Goal: Task Accomplishment & Management: Complete application form

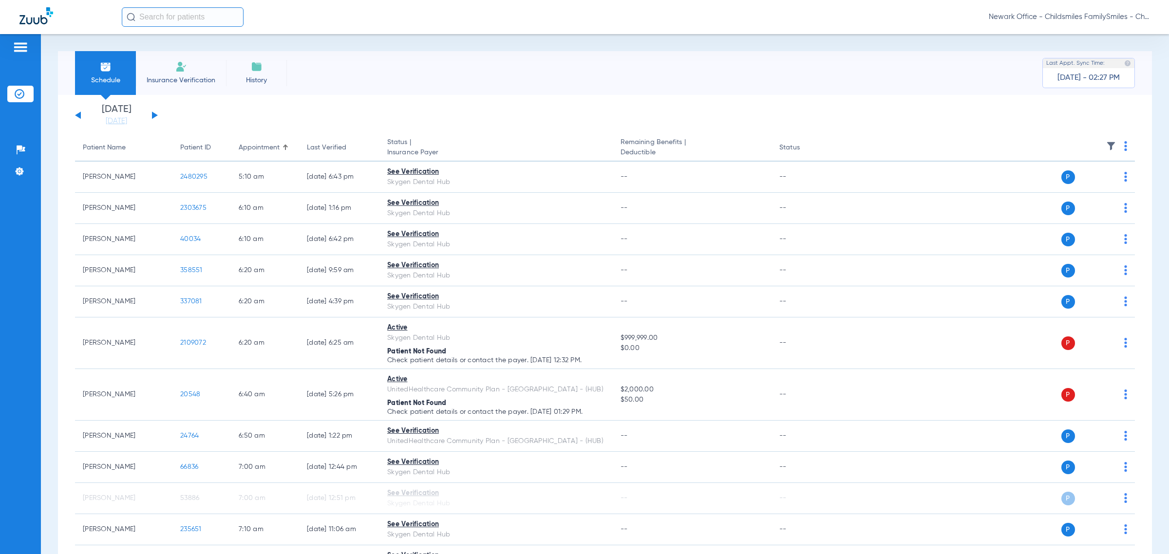
click at [506, 19] on span "Newark Office - Childsmiles FamilySmiles - ChildSmiles Spec LLC - [GEOGRAPHIC_D…" at bounding box center [1068, 17] width 161 height 10
click at [506, 37] on span "Account Selection" at bounding box center [1112, 34] width 55 height 7
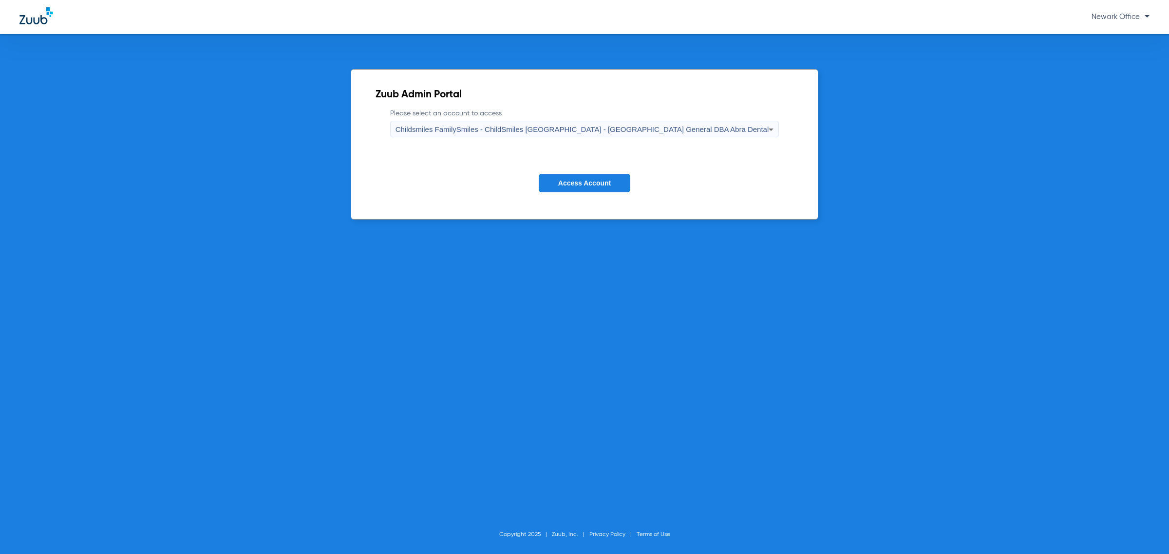
click at [506, 134] on div "Childsmiles FamilySmiles - ChildSmiles [GEOGRAPHIC_DATA] - [GEOGRAPHIC_DATA] Ge…" at bounding box center [581, 129] width 373 height 17
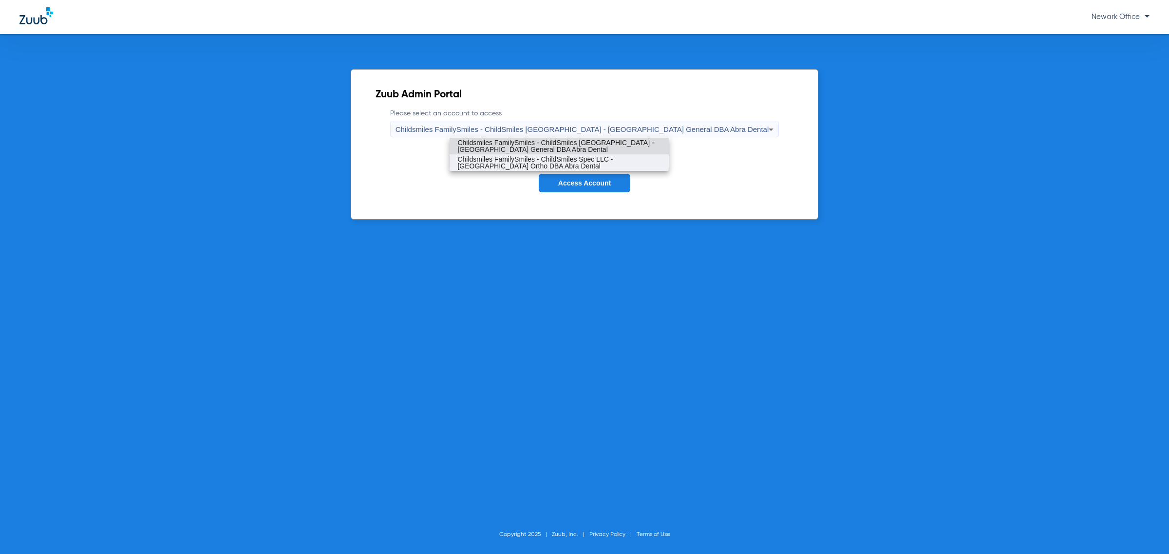
click at [506, 163] on span "Childsmiles FamilySmiles - ChildSmiles Spec LLC - [GEOGRAPHIC_DATA] Ortho DBA A…" at bounding box center [559, 163] width 204 height 14
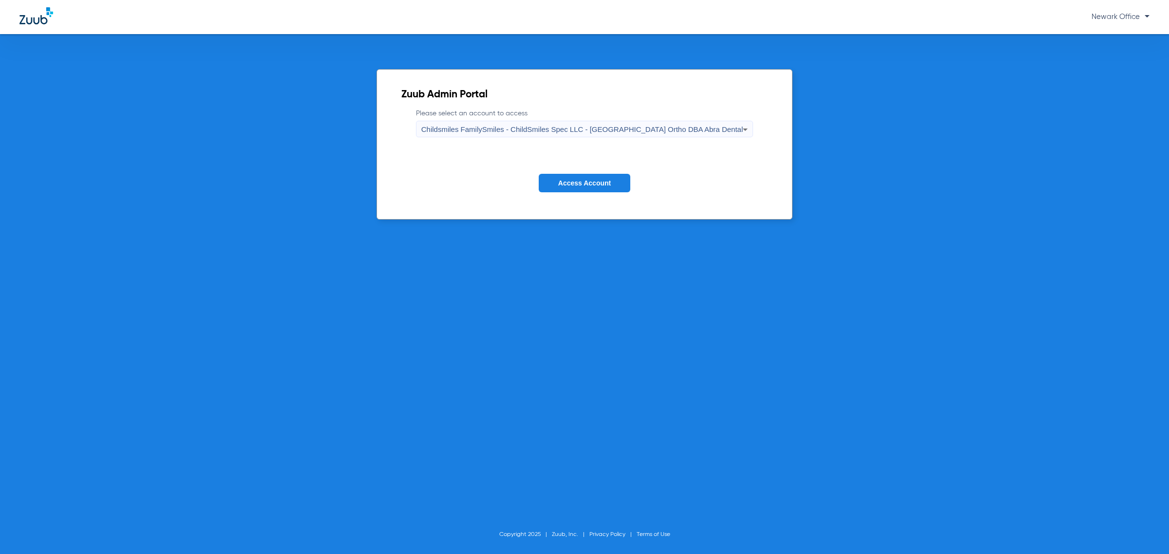
drag, startPoint x: 581, startPoint y: 178, endPoint x: 583, endPoint y: 186, distance: 8.0
click at [506, 179] on button "Access Account" at bounding box center [584, 183] width 92 height 19
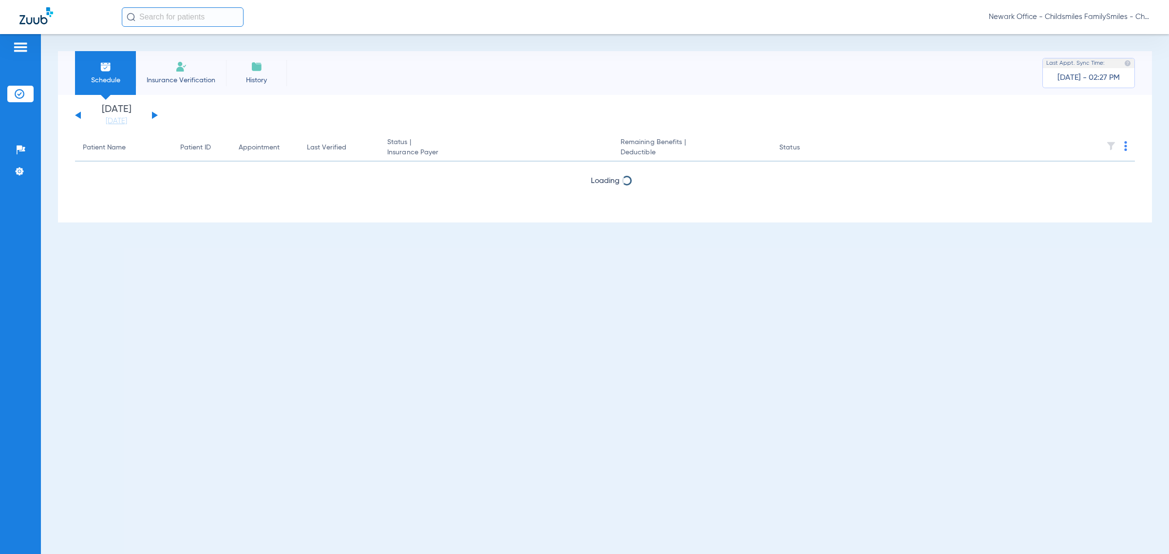
click at [218, 6] on div "Newark Office - Childsmiles FamilySmiles - ChildSmiles Spec LLC - [GEOGRAPHIC_D…" at bounding box center [584, 17] width 1169 height 34
click at [198, 21] on input "text" at bounding box center [183, 16] width 122 height 19
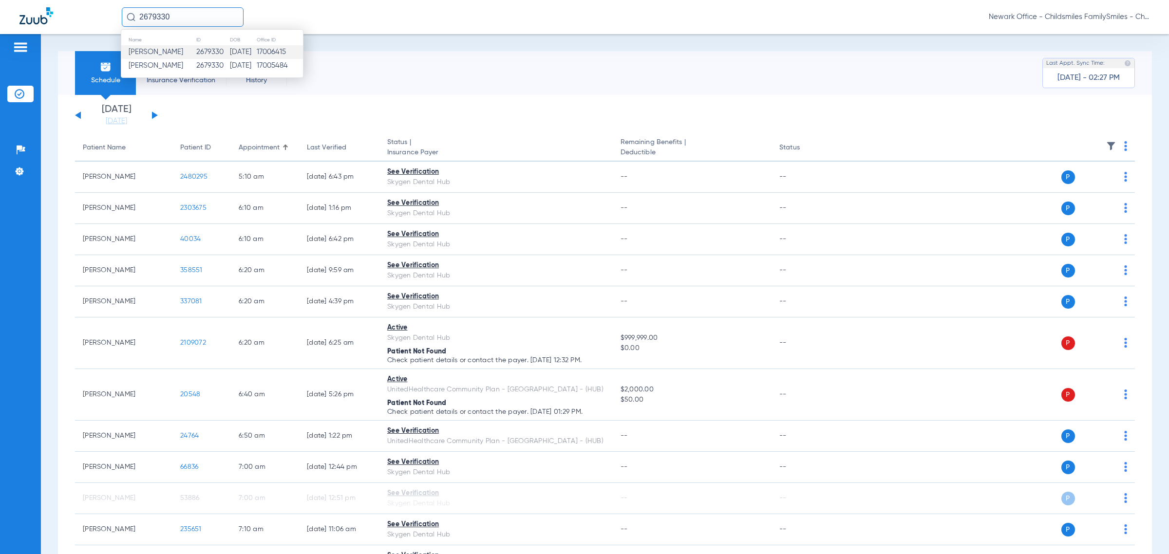
type input "2679330"
click at [173, 52] on span "[PERSON_NAME]" at bounding box center [156, 51] width 55 height 7
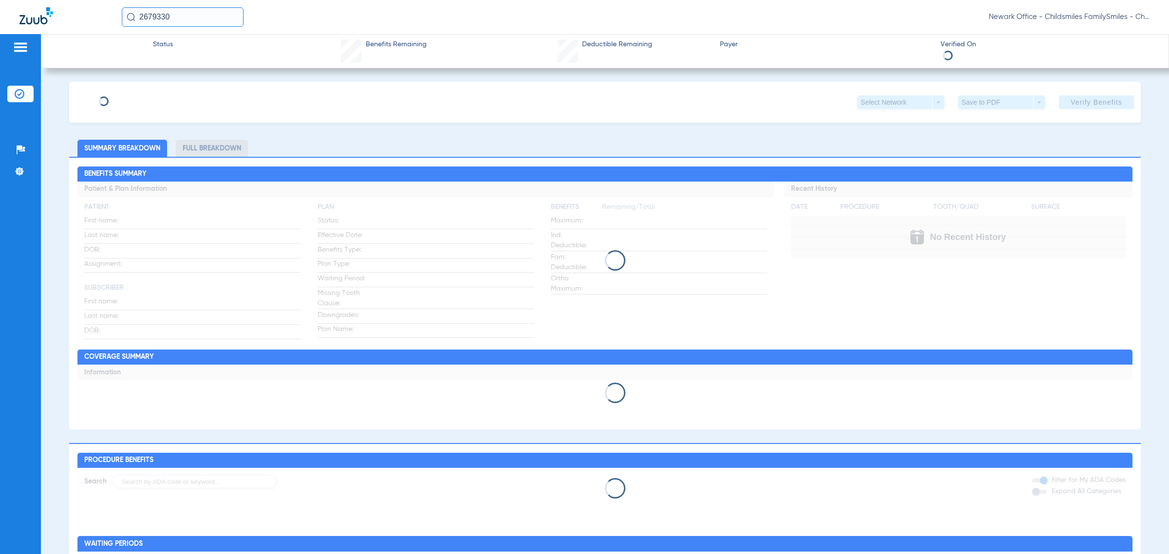
click at [225, 17] on input "2679330" at bounding box center [183, 16] width 122 height 19
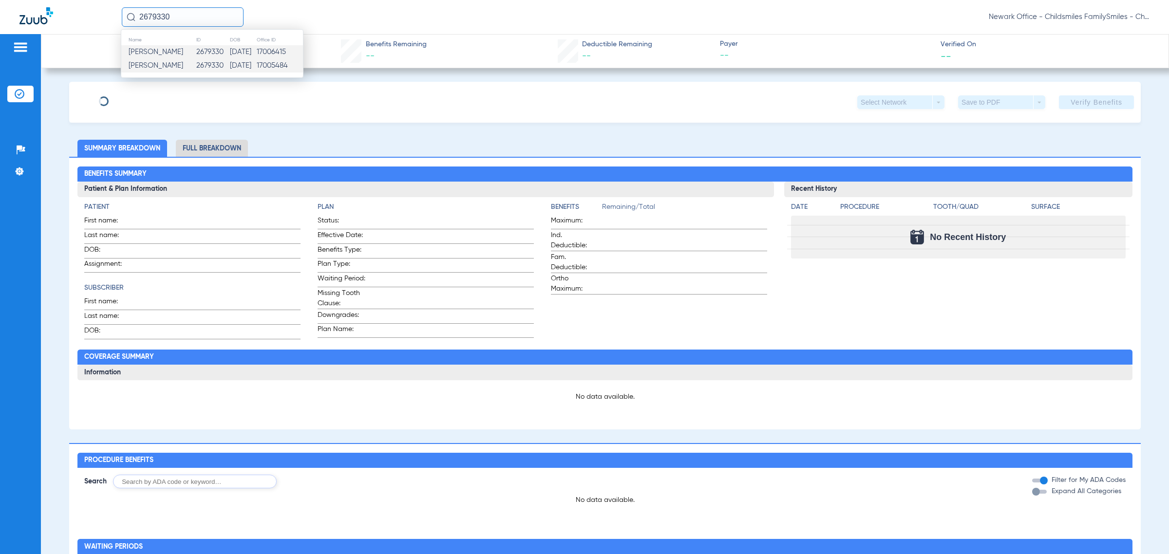
type input "[PERSON_NAME]"
type input "[DATE]"
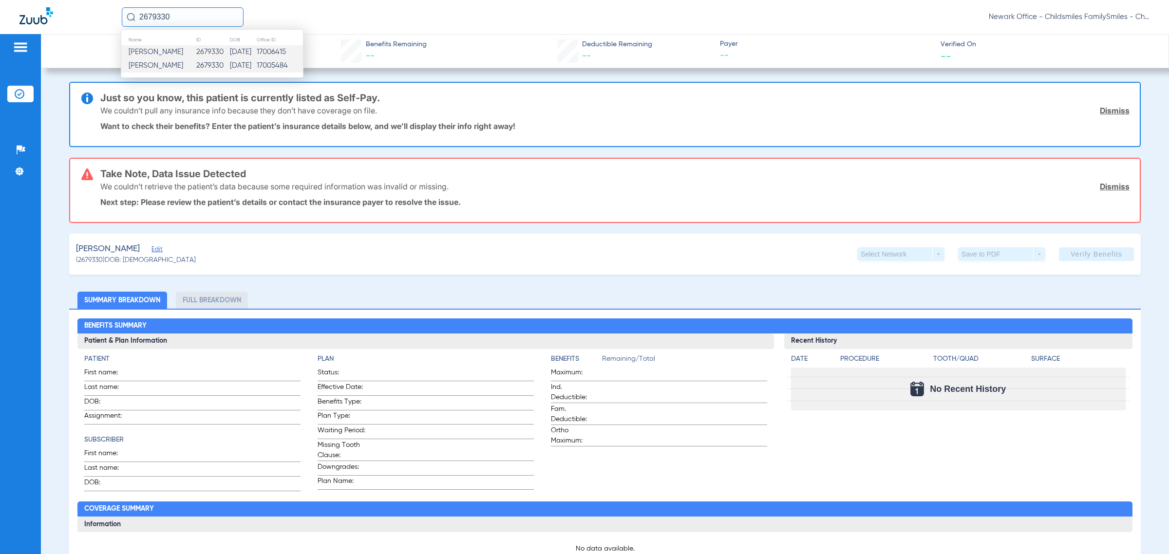
click at [176, 64] on span "[PERSON_NAME]" at bounding box center [156, 65] width 55 height 7
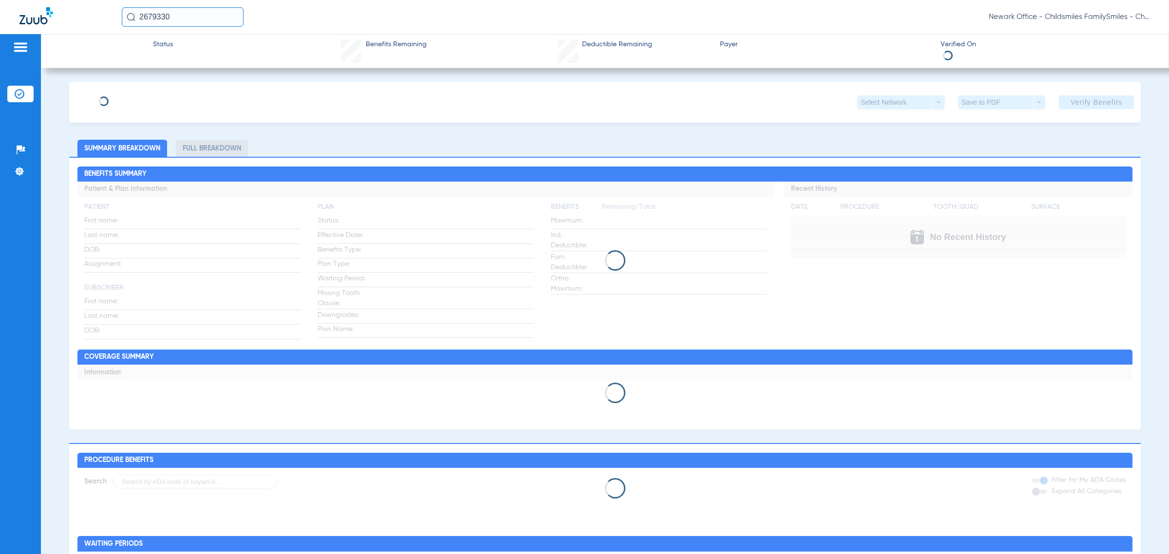
type input "YASER"
type input "[PERSON_NAME]"
type input "[DATE]"
type input "115975454203"
type input "1859000001"
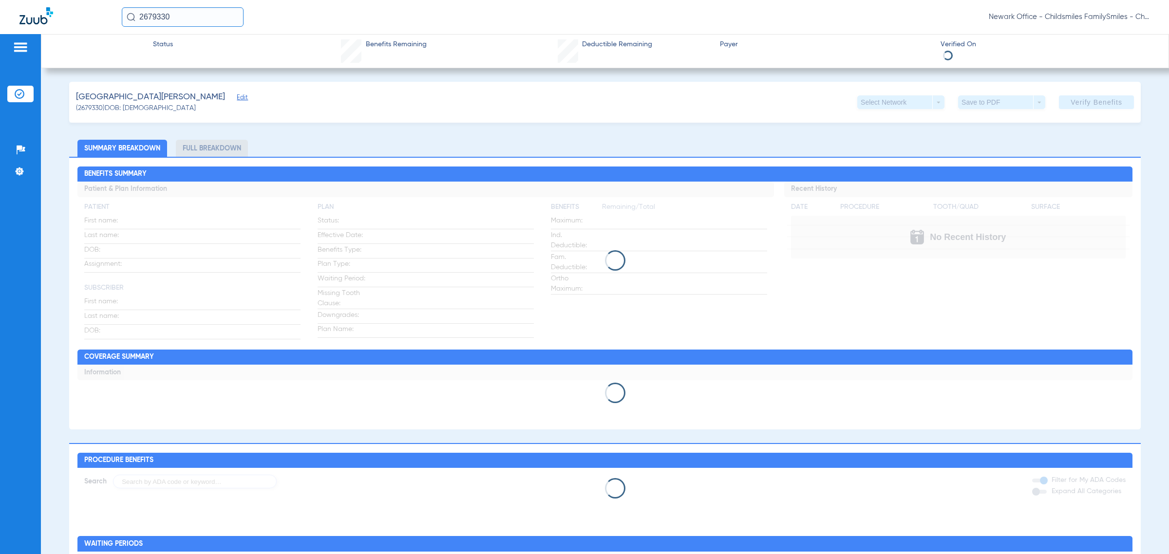
click at [237, 99] on span "Edit" at bounding box center [241, 98] width 9 height 9
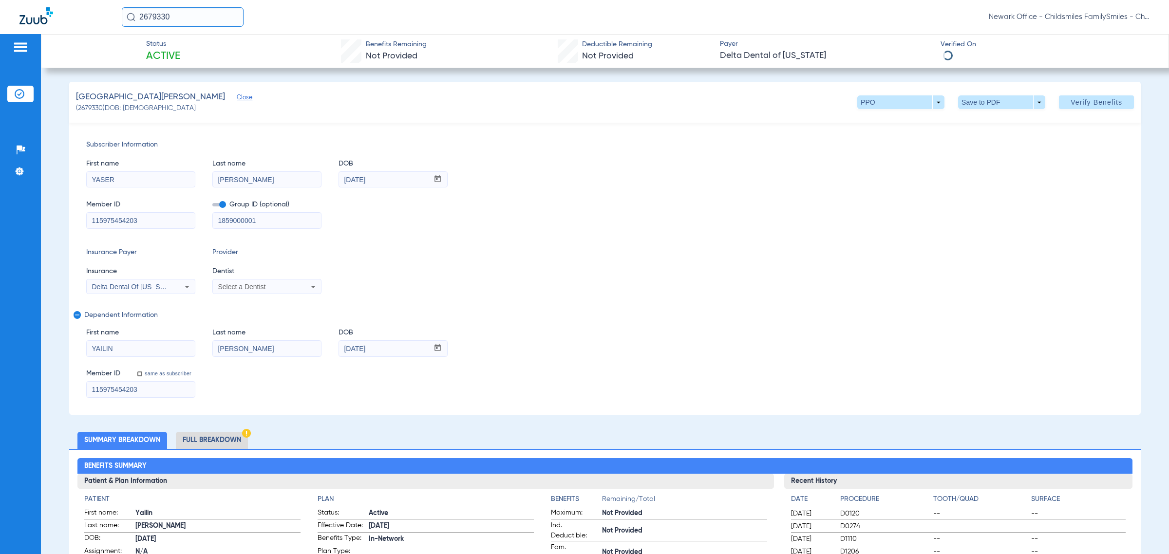
click at [288, 280] on mat-select "Select a Dentist" at bounding box center [266, 287] width 109 height 16
click at [283, 287] on div "Select a Dentist" at bounding box center [257, 286] width 78 height 7
type input "V"
type input "MICHE"
click at [506, 101] on span "Verify Benefits" at bounding box center [1096, 102] width 52 height 8
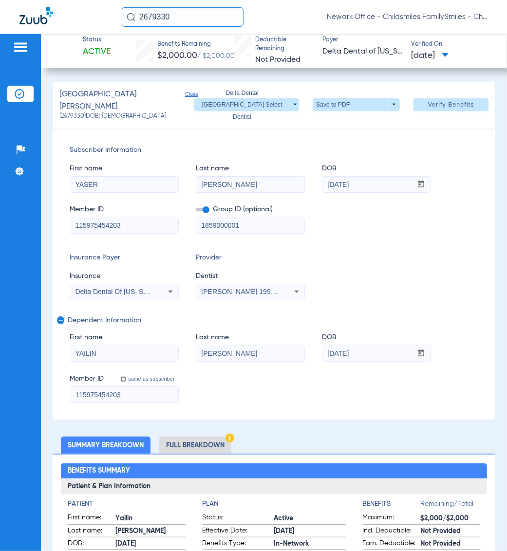
click at [65, 112] on span "(2679330) DOB: [DEMOGRAPHIC_DATA]" at bounding box center [112, 116] width 107 height 9
copy span "2679330"
click at [345, 96] on span at bounding box center [356, 104] width 23 height 23
click at [340, 125] on button "insert_drive_file Save to PDF" at bounding box center [341, 120] width 74 height 19
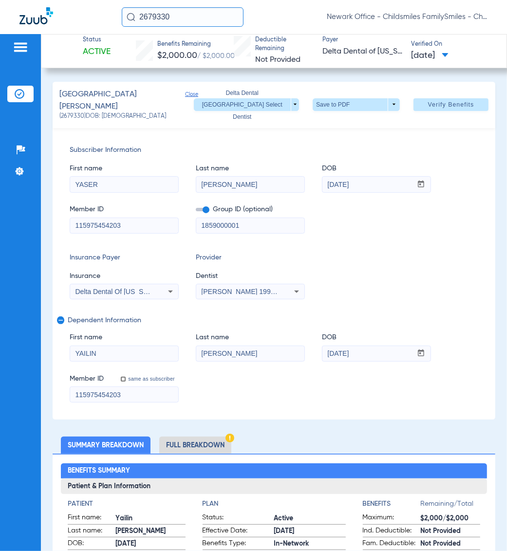
click at [278, 410] on div "Subscriber Information First name [PERSON_NAME] Last name [PERSON_NAME] mm / dd…" at bounding box center [274, 274] width 443 height 292
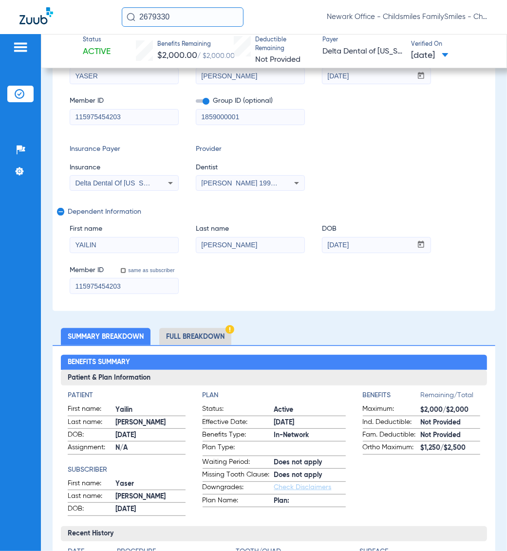
scroll to position [243, 0]
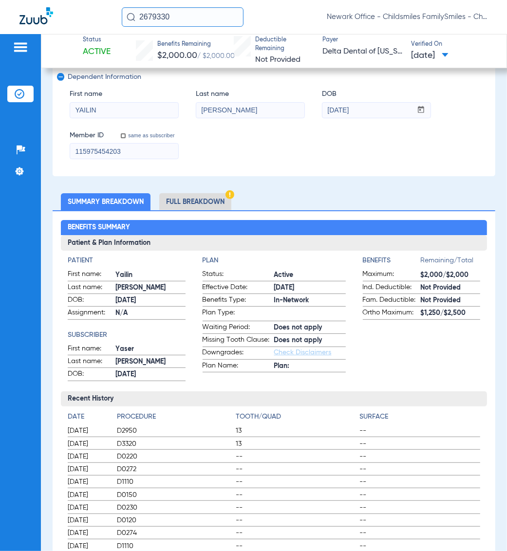
click at [192, 194] on li "Full Breakdown" at bounding box center [195, 201] width 72 height 17
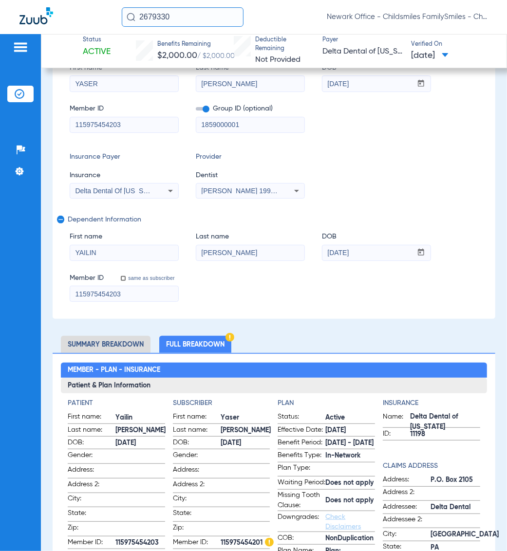
scroll to position [0, 0]
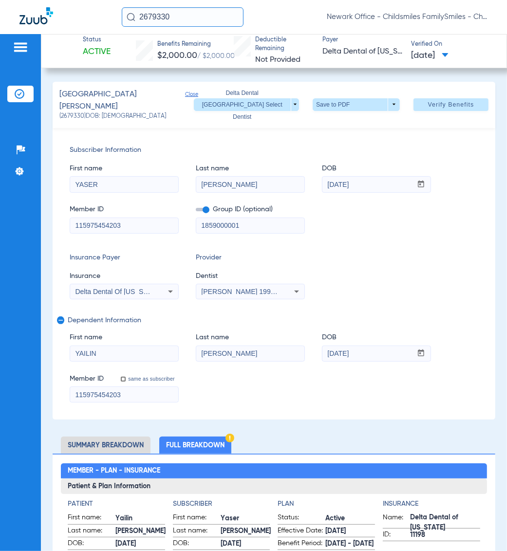
click at [64, 112] on span "(2679330) DOB: [DEMOGRAPHIC_DATA]" at bounding box center [112, 116] width 107 height 9
copy span "2679330"
drag, startPoint x: 453, startPoint y: 203, endPoint x: 449, endPoint y: 193, distance: 10.5
click at [453, 203] on div "Member ID 115975454203 Group ID (optional) 1859000001" at bounding box center [274, 214] width 408 height 37
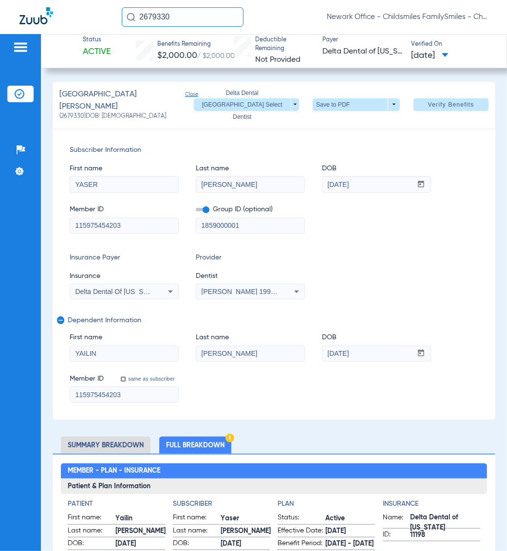
click at [190, 16] on input "2679330" at bounding box center [183, 16] width 122 height 19
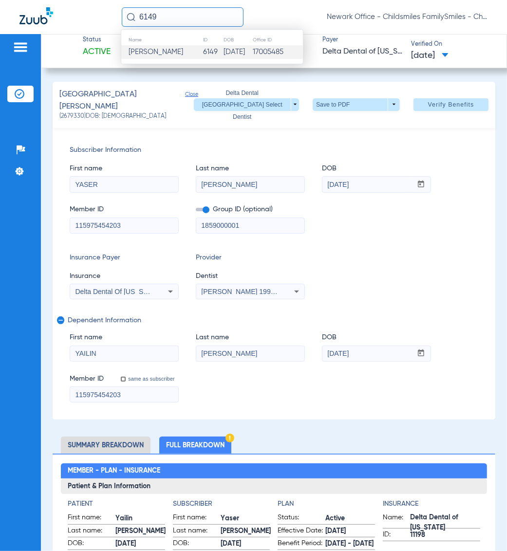
type input "6149"
click at [164, 50] on span "[PERSON_NAME]" at bounding box center [156, 51] width 55 height 7
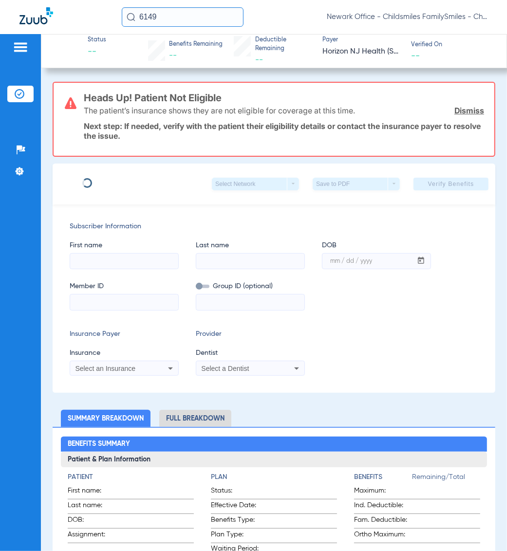
type input "[PERSON_NAME]"
type input "[DATE]"
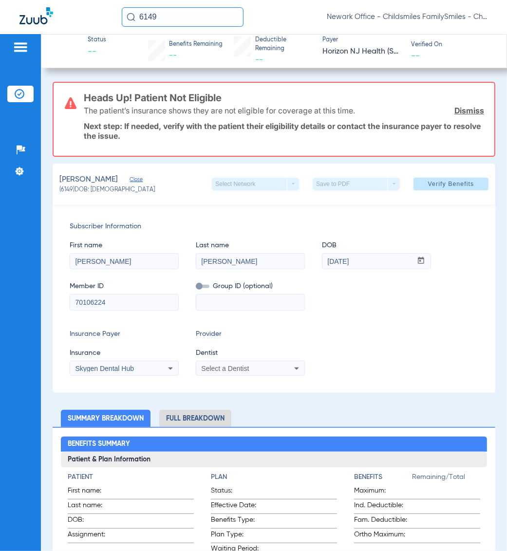
click at [106, 296] on input "70106224" at bounding box center [124, 303] width 108 height 16
paste input "3HZN79049040"
type input "3HZN79049040"
click at [250, 307] on input at bounding box center [250, 303] width 108 height 16
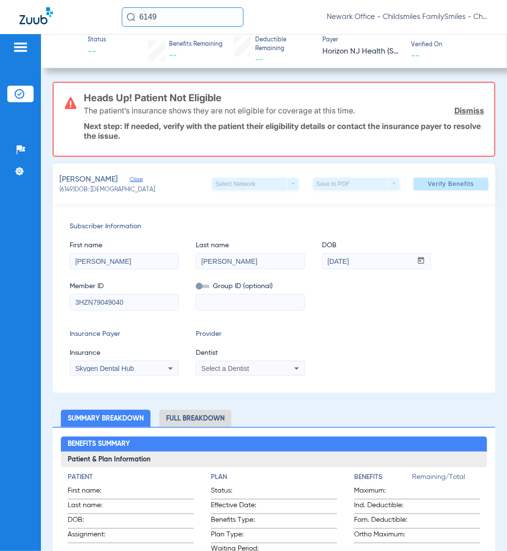
paste input "100DN-0010"
click at [205, 286] on span at bounding box center [203, 286] width 14 height 3
click at [196, 288] on input "checkbox" at bounding box center [196, 288] width 0 height 0
click at [198, 302] on input "100DN-0010" at bounding box center [250, 303] width 108 height 16
type input "0100DN-0010"
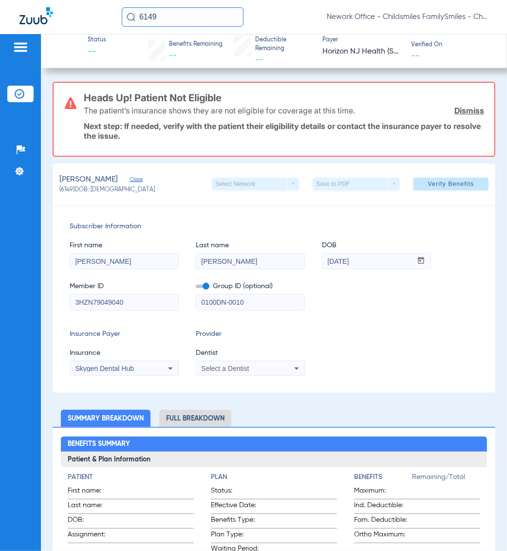
click at [262, 367] on div "Select a Dentist" at bounding box center [240, 368] width 78 height 7
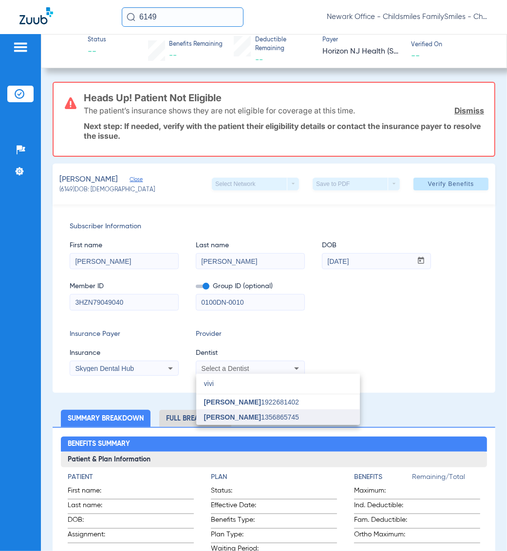
type input "vivi"
click at [224, 414] on span "[PERSON_NAME]" at bounding box center [232, 417] width 57 height 8
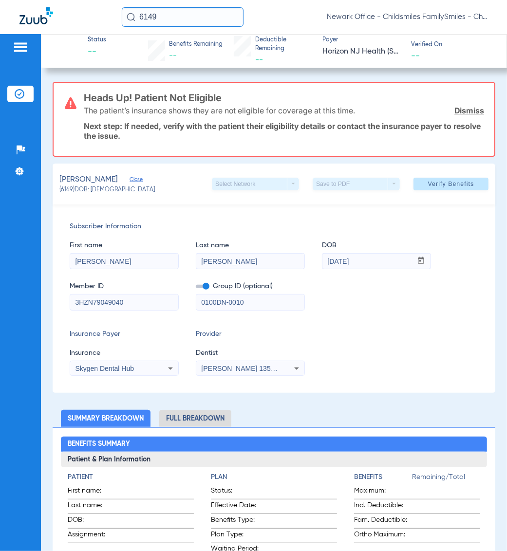
click at [169, 373] on icon at bounding box center [171, 369] width 12 height 12
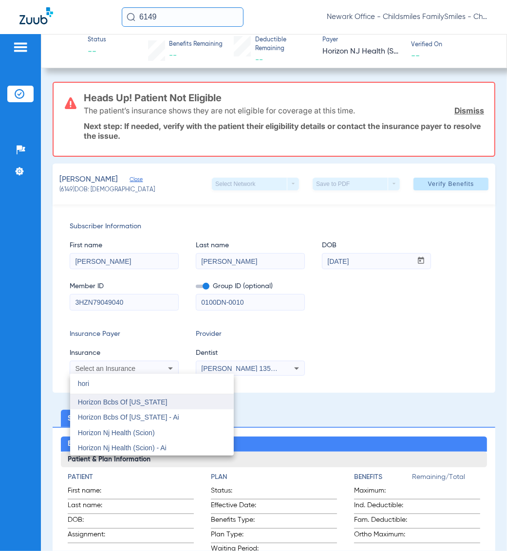
type input "hori"
click at [155, 405] on span "Horizon Bcbs Of [US_STATE]" at bounding box center [123, 402] width 90 height 8
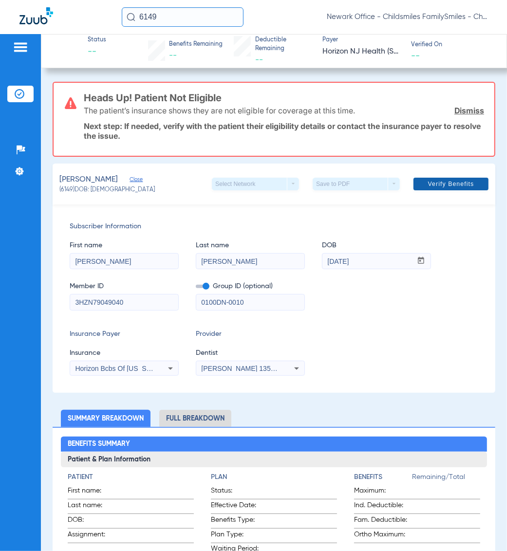
click at [424, 190] on span at bounding box center [450, 183] width 75 height 23
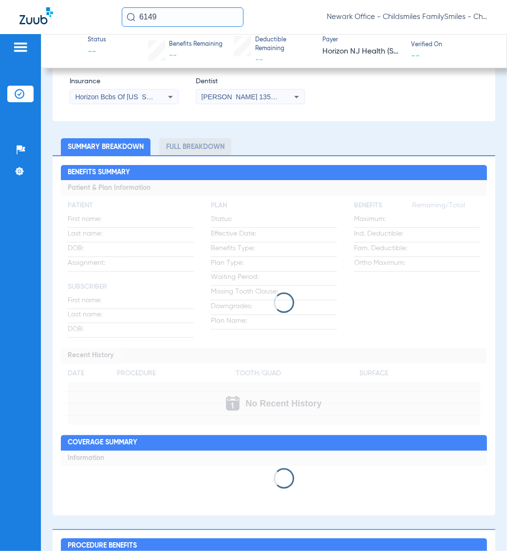
scroll to position [122, 0]
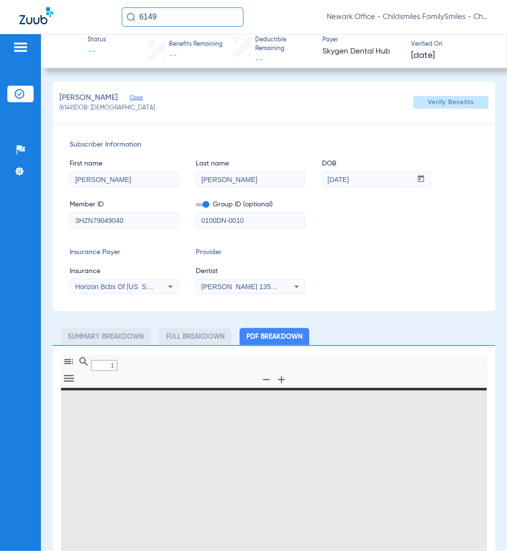
type input "0"
select select "page-width"
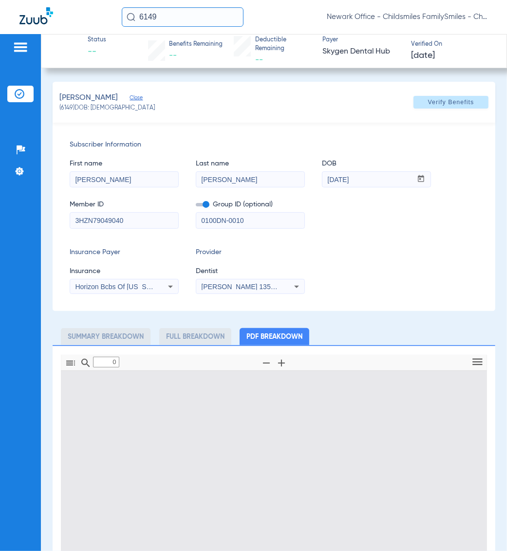
type input "1"
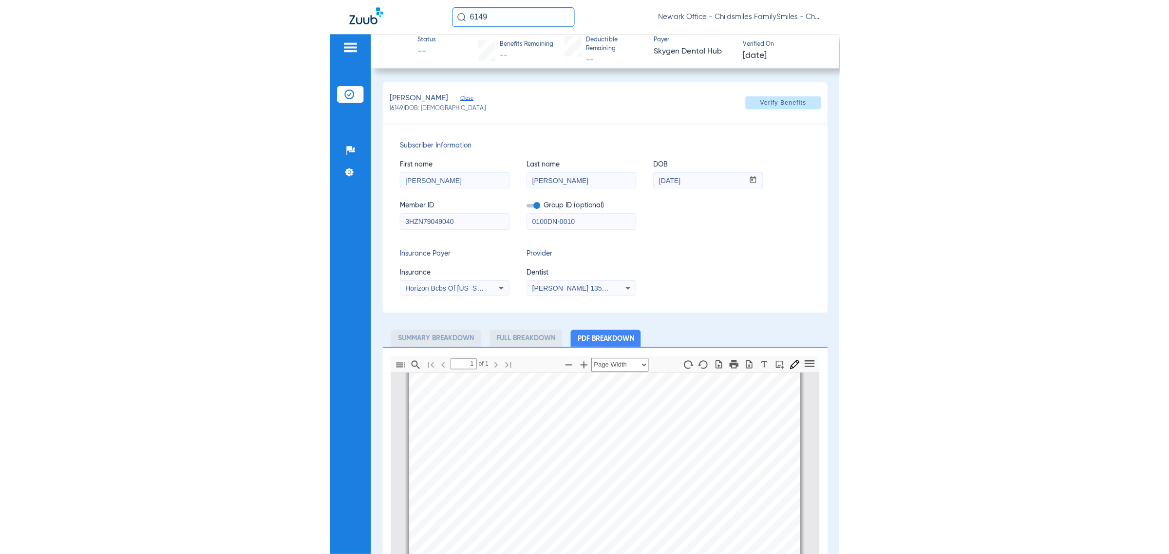
scroll to position [122, 0]
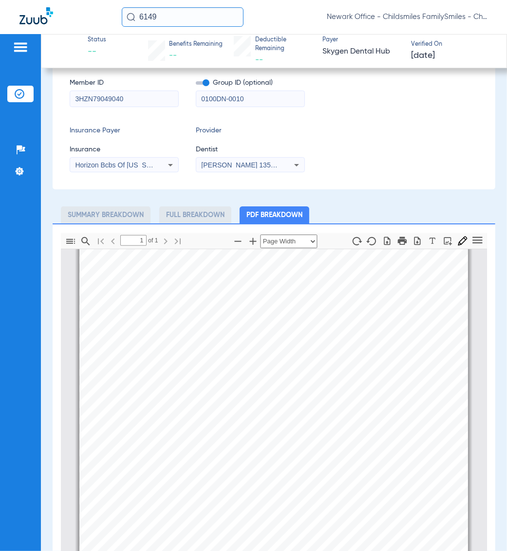
click at [413, 185] on div "Subscriber Information First name SARAH Last name MIRANDA DOB mm / dd / yyyy 03…" at bounding box center [274, 95] width 443 height 188
click at [133, 105] on input "3HZN79049040" at bounding box center [124, 99] width 108 height 16
click at [184, 13] on input "6149" at bounding box center [183, 16] width 122 height 19
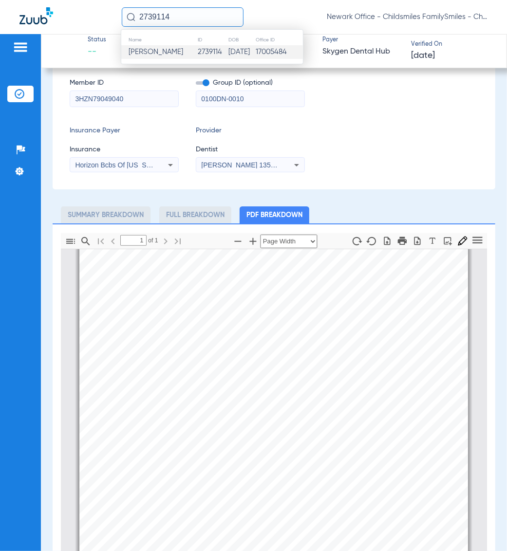
type input "2739114"
click at [167, 55] on span "Yashan Zhang" at bounding box center [156, 51] width 55 height 7
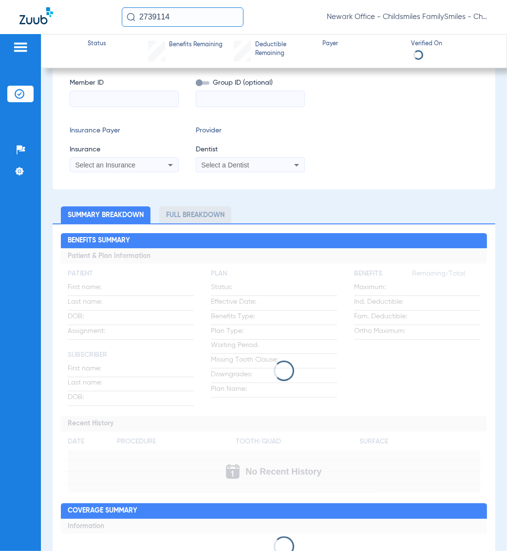
type input "Yashan"
type input "Zhang"
type input "08/17/1962"
type input "U89187342"
type input "3339342"
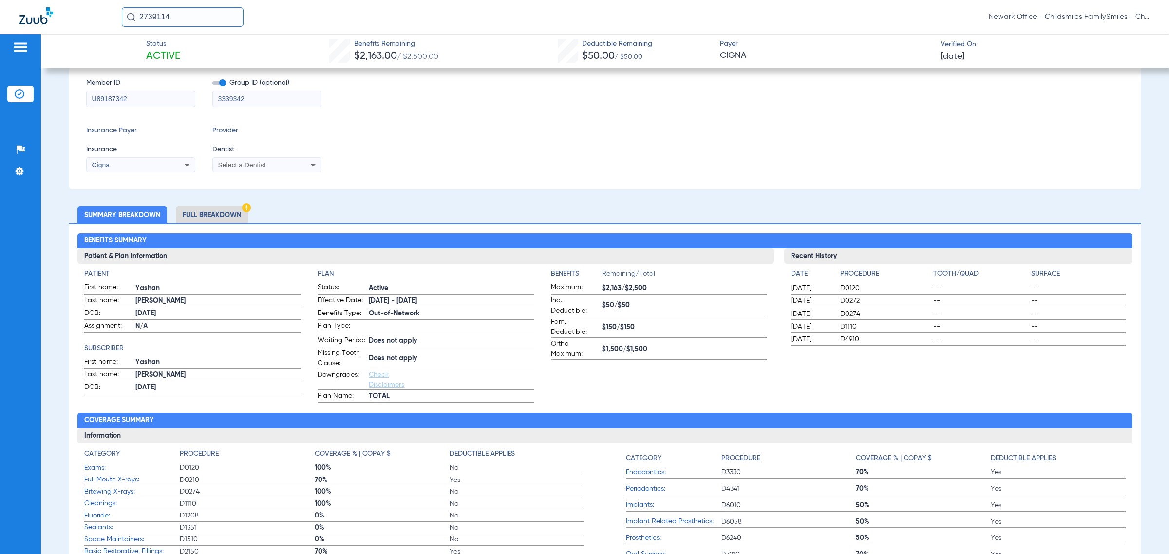
click at [233, 210] on li "Full Breakdown" at bounding box center [212, 214] width 72 height 17
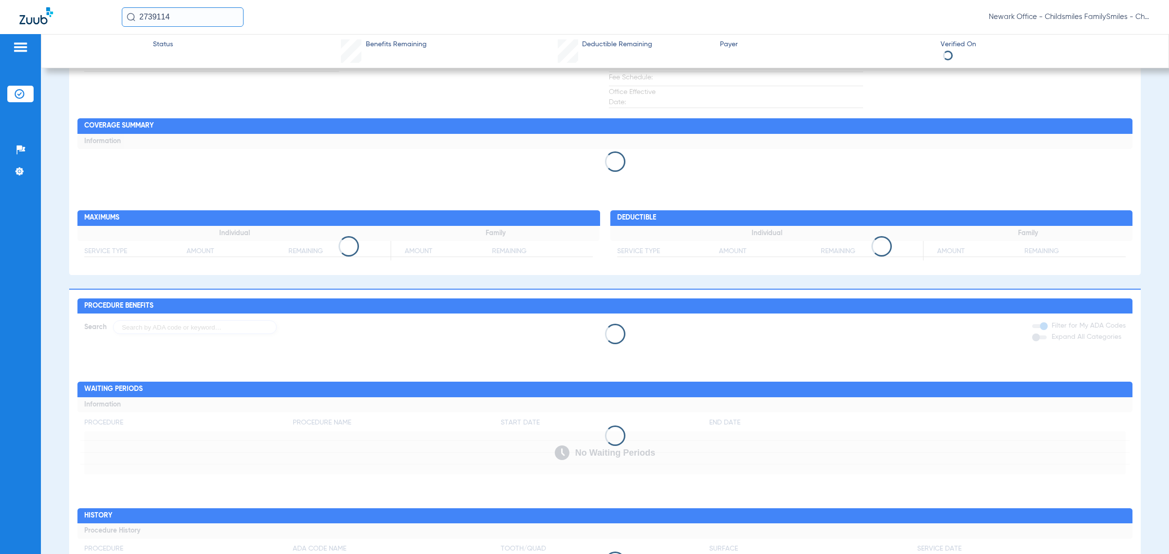
scroll to position [548, 0]
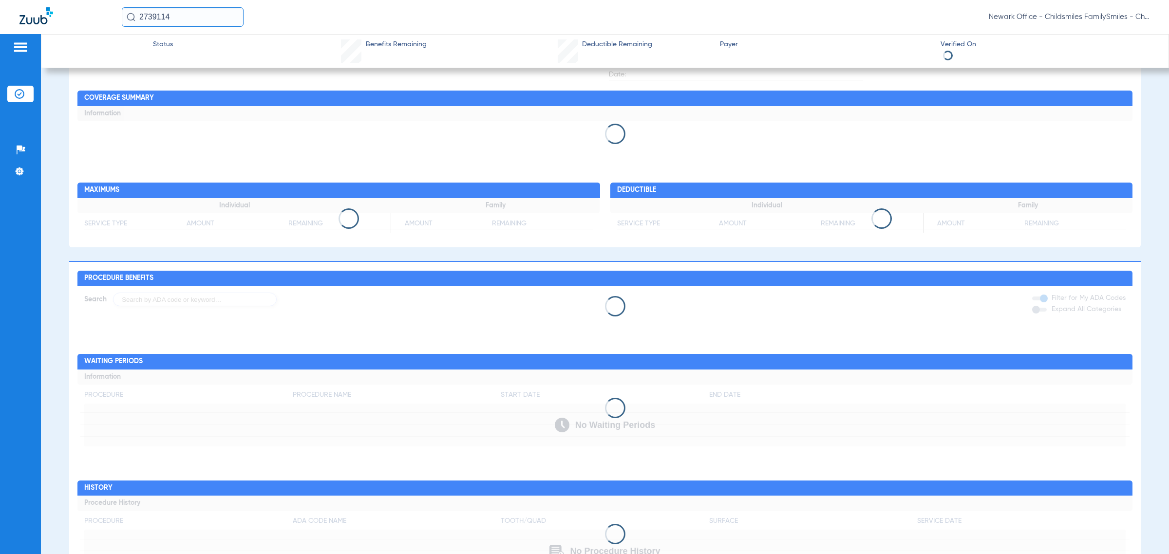
click at [169, 307] on div at bounding box center [604, 306] width 1054 height 20
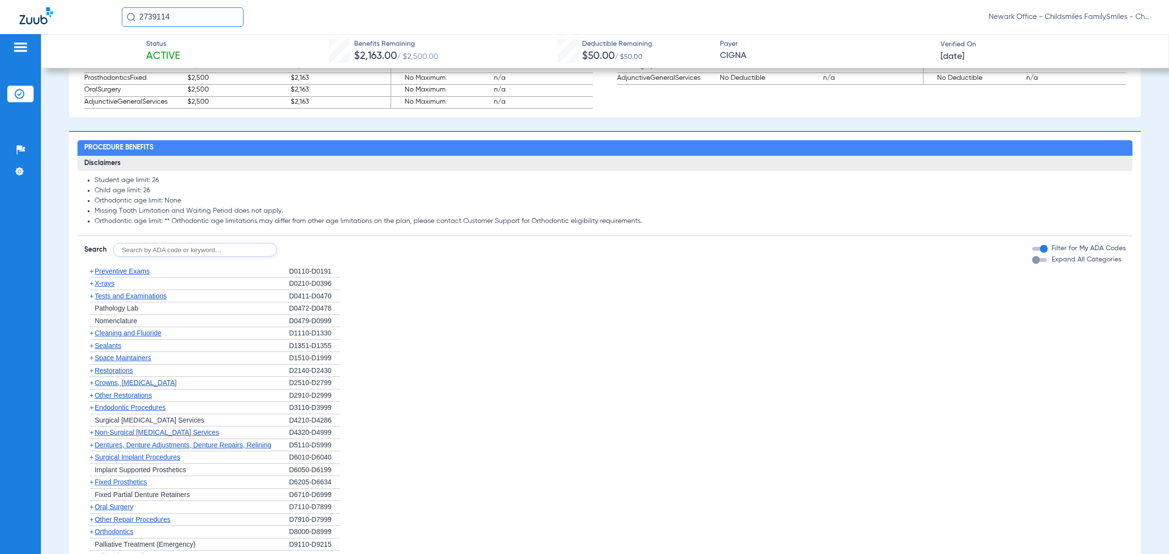
scroll to position [1026, 0]
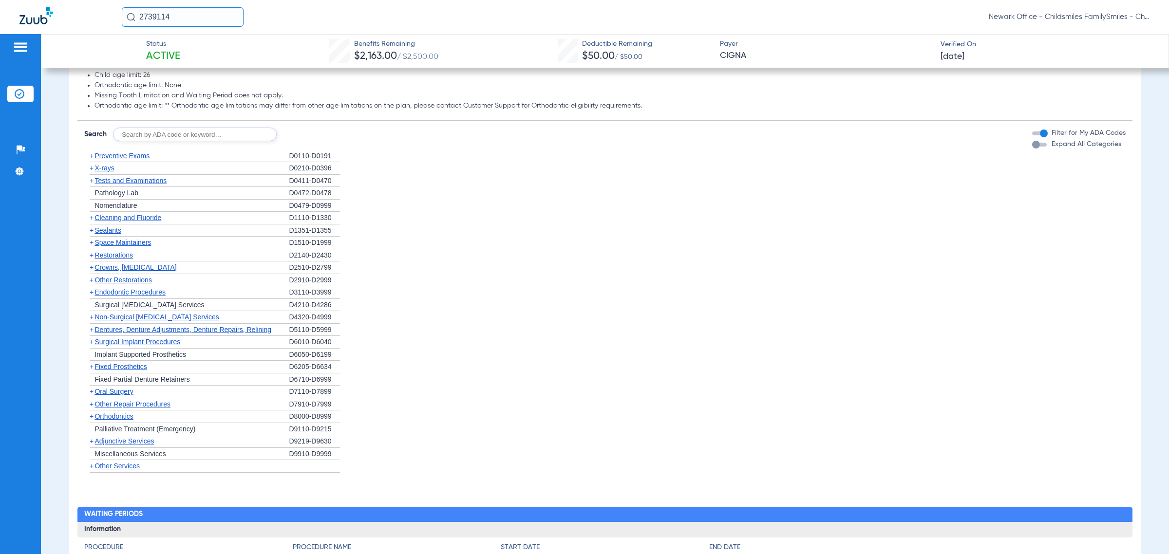
drag, startPoint x: 172, startPoint y: 128, endPoint x: 172, endPoint y: 139, distance: 11.2
click at [172, 121] on app-breakdown-subsection "Disclaimers Student age limit: 26 Child age limit: 26 Orthodontic age limit: No…" at bounding box center [604, 80] width 1054 height 81
click at [172, 141] on input "text" at bounding box center [195, 135] width 164 height 14
type input "9310"
click button "Search" at bounding box center [313, 135] width 38 height 14
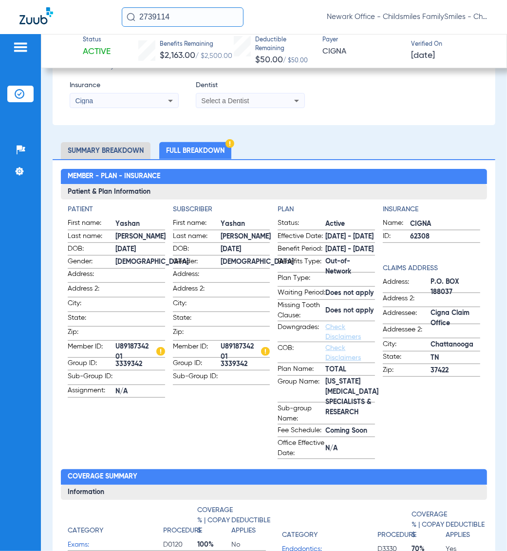
scroll to position [94, 0]
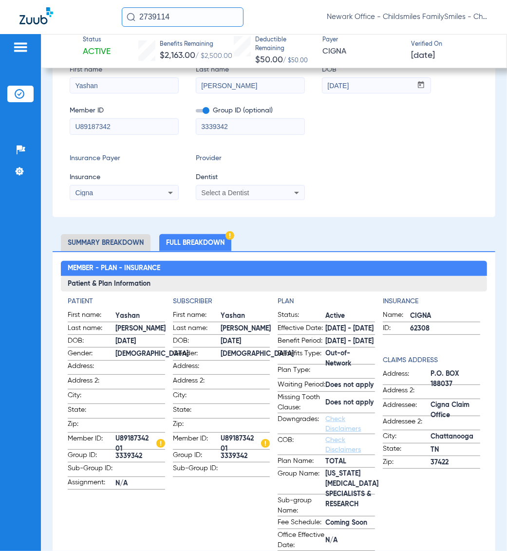
click at [238, 32] on div "2739114 Newark Office - Childsmiles FamilySmiles - ChildSmiles Spec LLC - Newar…" at bounding box center [253, 17] width 507 height 34
click at [220, 21] on input "2739114" at bounding box center [183, 16] width 122 height 19
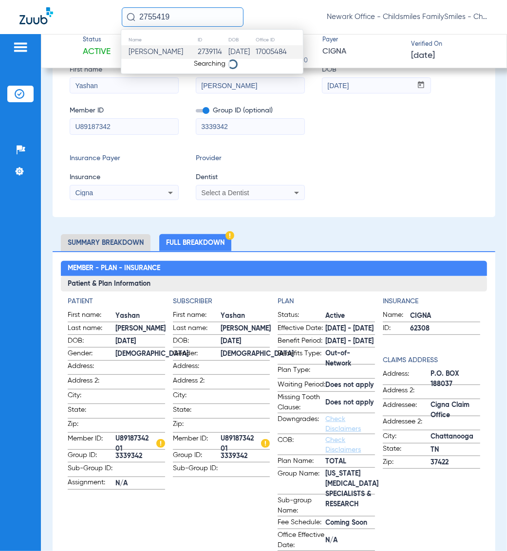
type input "2755419"
click at [171, 53] on span "Yashan Zhang" at bounding box center [156, 51] width 55 height 7
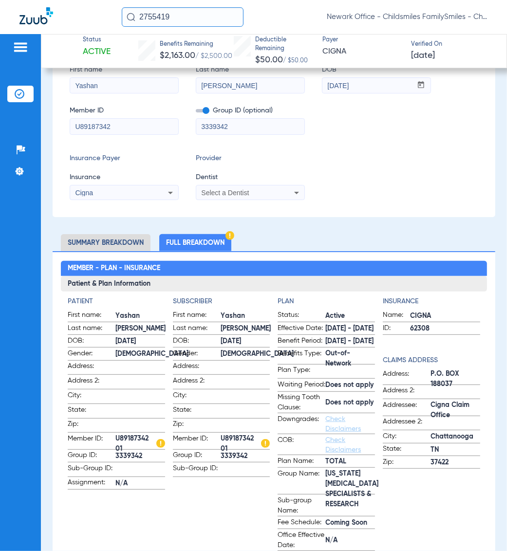
click at [186, 23] on input "2755419" at bounding box center [183, 16] width 122 height 19
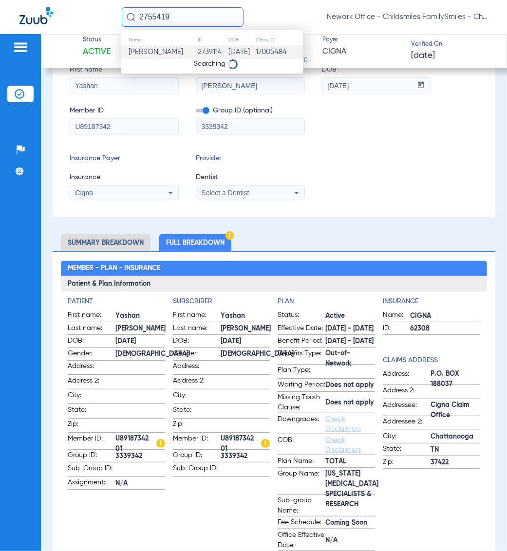
click at [186, 13] on input "2755419" at bounding box center [183, 16] width 122 height 19
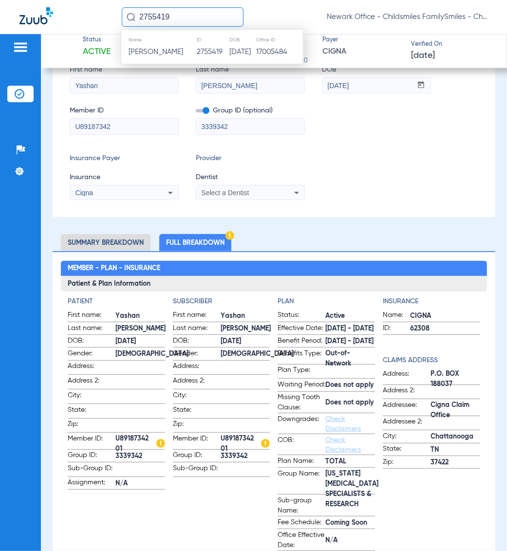
click at [400, 182] on div "Insurance Payer Insurance Cigna Provider Dentist Select a Dentist" at bounding box center [274, 176] width 408 height 47
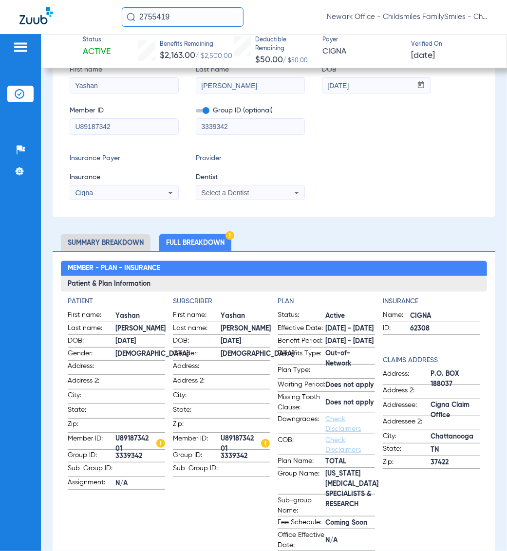
click at [209, 21] on input "2755419" at bounding box center [183, 16] width 122 height 19
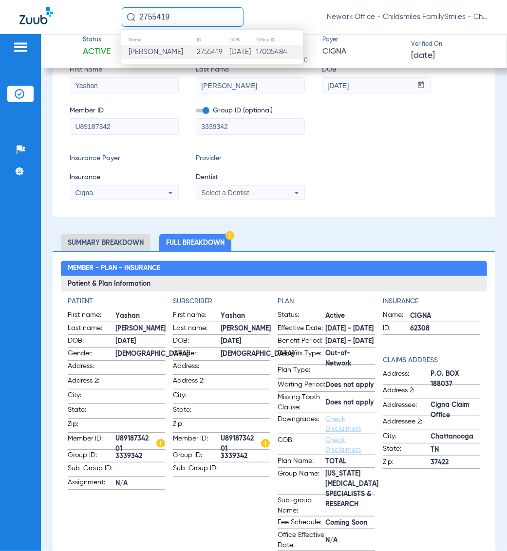
click at [197, 54] on td "2755419" at bounding box center [213, 52] width 32 height 14
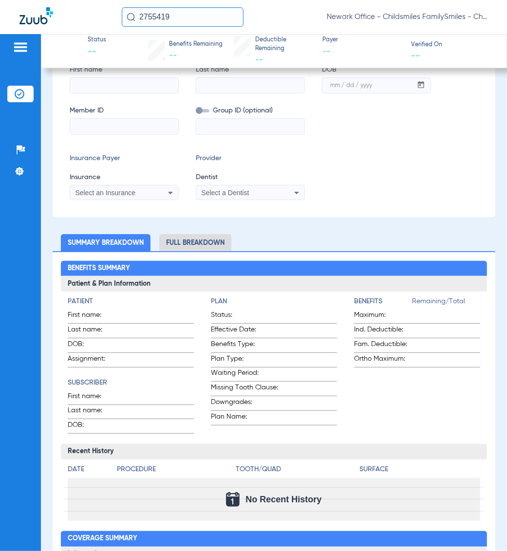
click at [347, 201] on div "Subscriber Information First name Last name DOB mm / dd / yyyy Member ID Group …" at bounding box center [274, 123] width 443 height 188
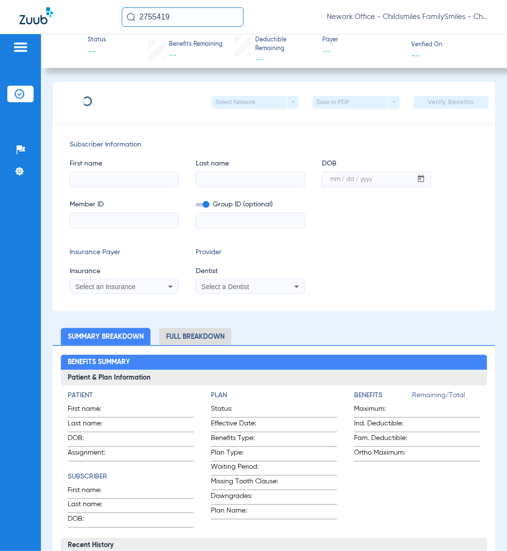
type input "CATRINA"
type input "WOLTON"
type input "10/23/1990"
type input "932435842"
type input "1124311"
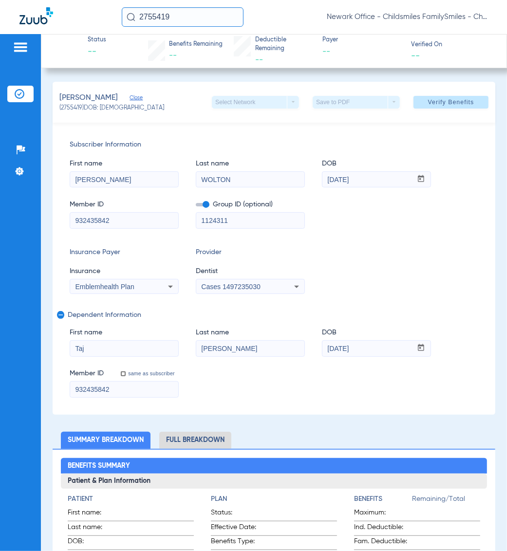
click at [190, 19] on input "2755419" at bounding box center [183, 16] width 122 height 19
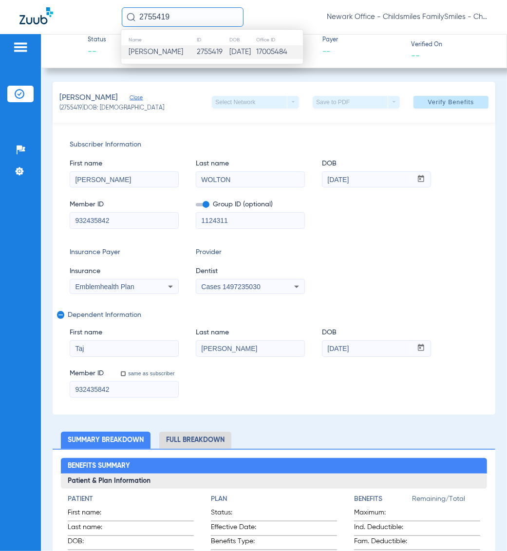
paste input "17584"
type input "17584"
click at [171, 49] on span "Al-teriek Robinson" at bounding box center [161, 51] width 64 height 7
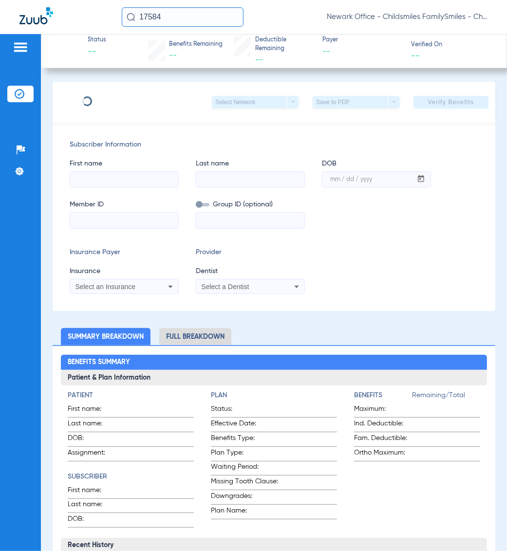
type input "CATRINA"
type input "WOLTON"
type input "10/23/1990"
type input "932435842"
type input "1124311"
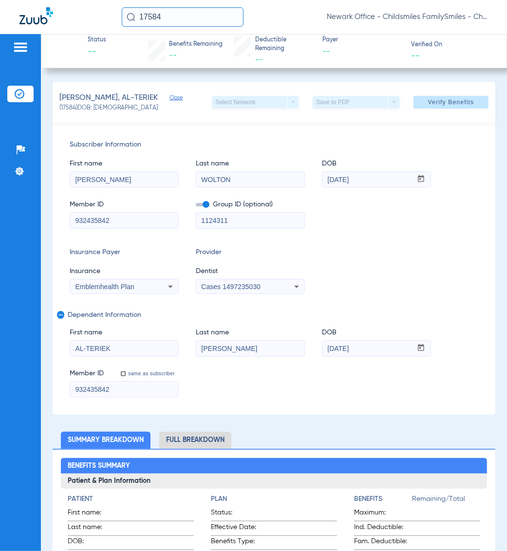
click at [134, 214] on input "932435842" at bounding box center [124, 221] width 108 height 16
paste input "K1251069104"
type input "K1251069104"
click at [111, 390] on input "932435842" at bounding box center [124, 390] width 108 height 16
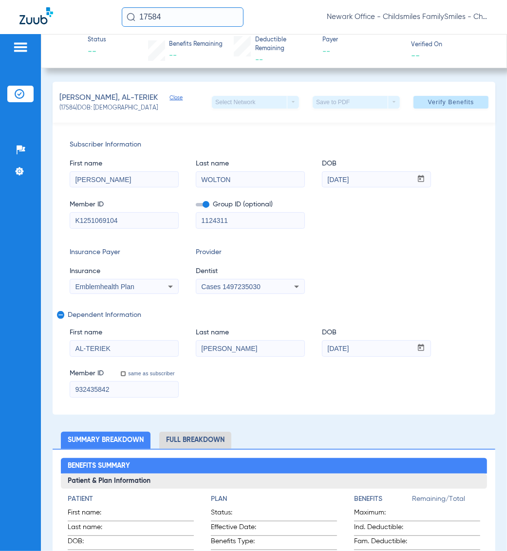
click at [111, 390] on input "932435842" at bounding box center [124, 390] width 108 height 16
paste input "K1251069104"
type input "K1251069104"
click at [271, 287] on div "Cases 1497235030" at bounding box center [240, 286] width 78 height 7
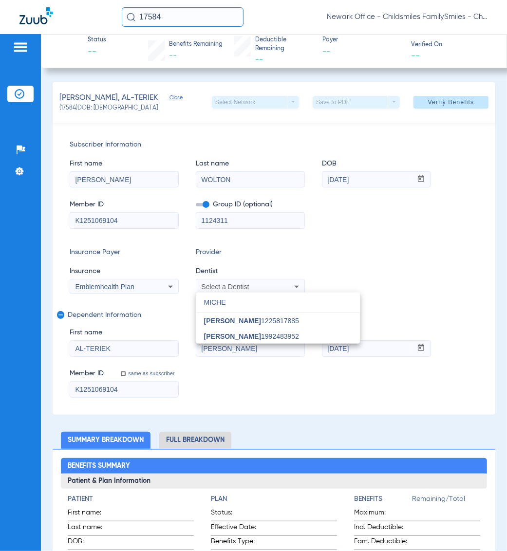
type input "MICHE"
click at [412, 247] on div at bounding box center [253, 275] width 507 height 551
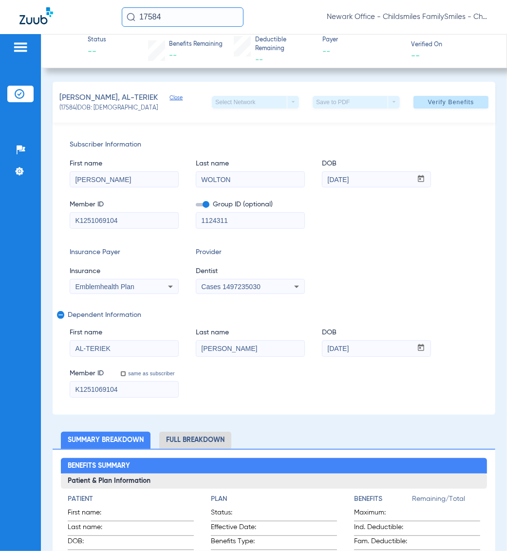
click at [108, 391] on input "K1251069104" at bounding box center [124, 390] width 108 height 16
drag, startPoint x: 379, startPoint y: 351, endPoint x: 265, endPoint y: 354, distance: 113.5
click at [265, 354] on div "First name AL-TERIEK Last name ROBINSON DOB mm / dd / yyyy 12/04/2006" at bounding box center [274, 337] width 408 height 37
drag, startPoint x: 381, startPoint y: 179, endPoint x: 254, endPoint y: 167, distance: 127.7
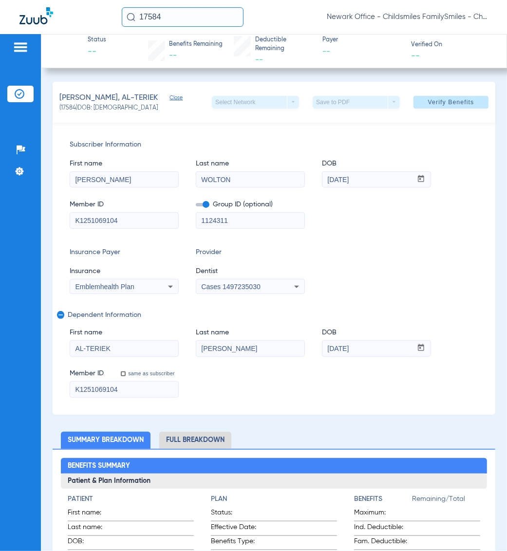
click at [254, 167] on div "First name CATRINA Last name WOLTON DOB mm / dd / yyyy 10/23/1990" at bounding box center [274, 168] width 408 height 37
click at [197, 15] on input "17584" at bounding box center [183, 16] width 122 height 19
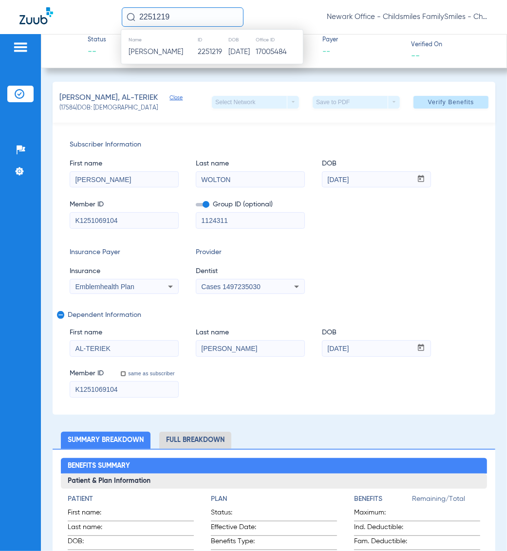
type input "2251219"
click at [174, 50] on span "[PERSON_NAME]" at bounding box center [156, 51] width 55 height 7
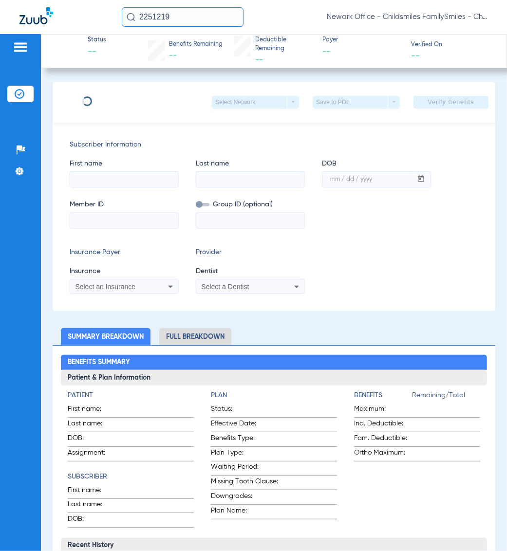
type input "MARCOS"
type input "MONROY"
type input "05/26/1970"
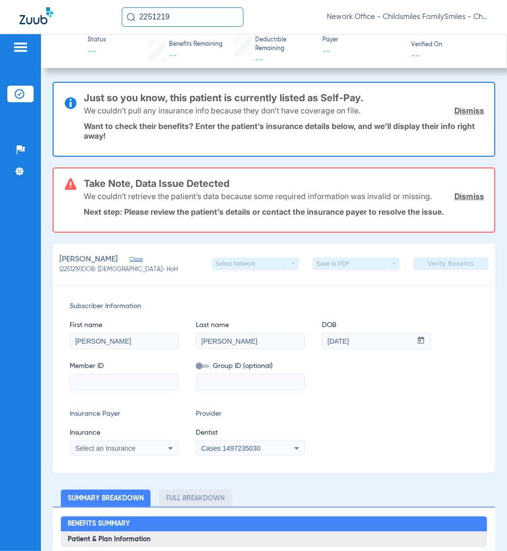
click at [114, 387] on input at bounding box center [124, 382] width 108 height 16
paste input "3HZN36945790"
type input "3HZN36945790"
drag, startPoint x: 230, startPoint y: 390, endPoint x: 230, endPoint y: 381, distance: 8.3
click at [230, 390] on div "Subscriber Information First name MARCOS Last name MONROY DOB mm / dd / yyyy 05…" at bounding box center [274, 378] width 443 height 188
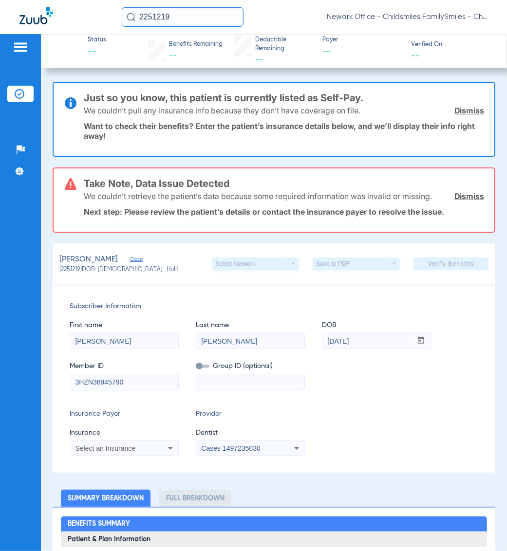
click at [229, 378] on input at bounding box center [250, 382] width 108 height 16
paste input "01-NG0001"
type input "01-NG0001"
drag, startPoint x: 202, startPoint y: 361, endPoint x: 201, endPoint y: 366, distance: 5.1
click at [202, 362] on label at bounding box center [203, 366] width 14 height 10
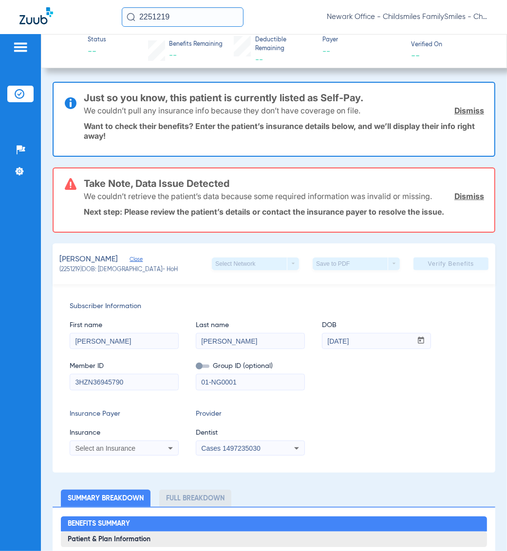
click at [196, 368] on input "checkbox" at bounding box center [196, 368] width 0 height 0
click at [201, 366] on span at bounding box center [203, 366] width 14 height 3
click at [196, 368] on input "checkbox" at bounding box center [196, 368] width 0 height 0
click at [201, 366] on span at bounding box center [203, 366] width 14 height 3
click at [196, 368] on input "checkbox" at bounding box center [196, 368] width 0 height 0
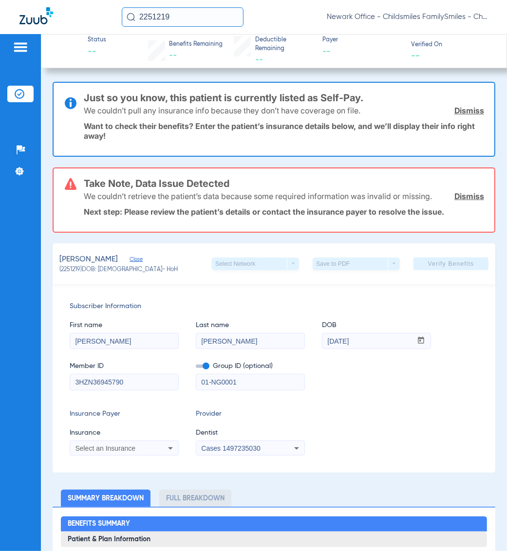
click at [103, 438] on app-form-autocomplete "Insurance Select an Insurance" at bounding box center [124, 442] width 109 height 28
click at [106, 445] on span "Select an Insurance" at bounding box center [105, 449] width 60 height 8
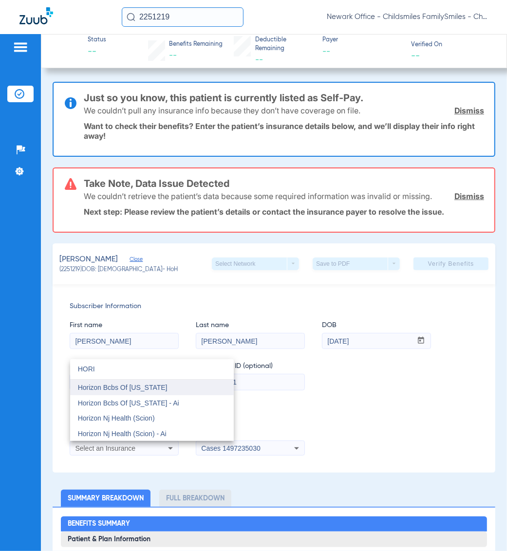
type input "HORI"
click at [130, 386] on span "Horizon Bcbs Of [US_STATE]" at bounding box center [123, 388] width 90 height 8
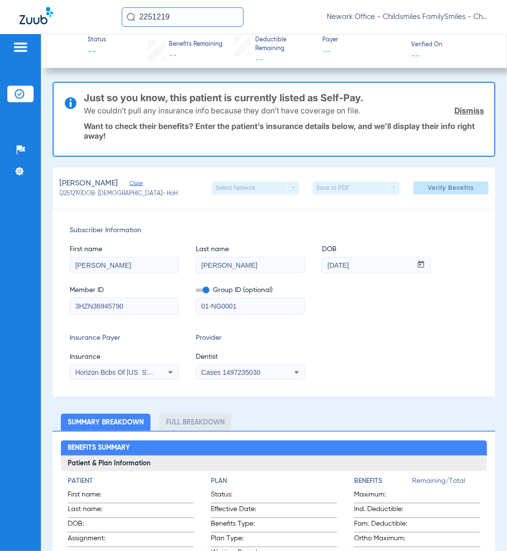
click at [255, 367] on div "Cases 1497235030" at bounding box center [250, 373] width 108 height 12
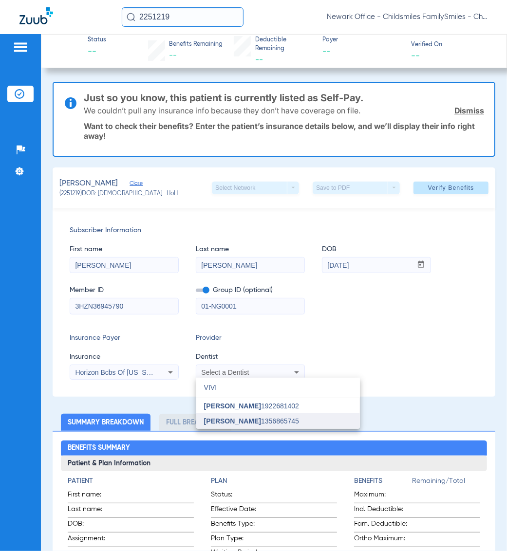
type input "VIVI"
click at [217, 418] on span "[PERSON_NAME]" at bounding box center [232, 421] width 57 height 8
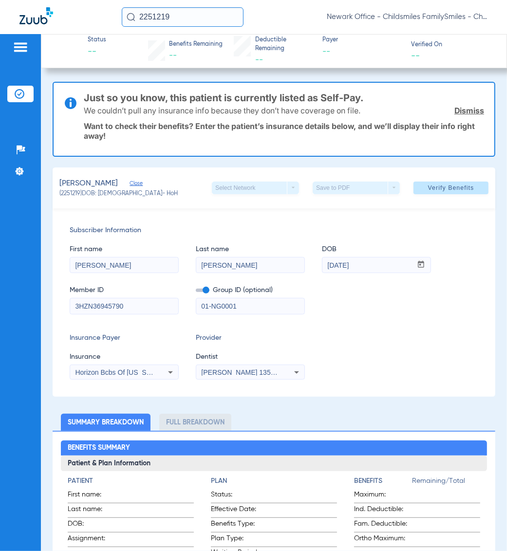
click at [201, 13] on input "2251219" at bounding box center [183, 16] width 122 height 19
paste input "17584"
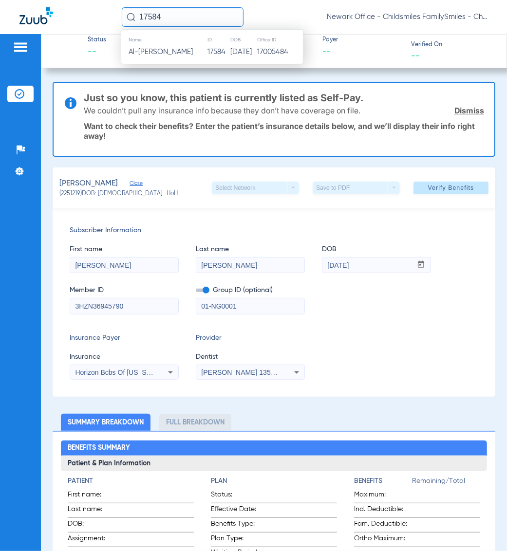
type input "17584"
click at [166, 51] on span "Al-teriek Robinson" at bounding box center [161, 51] width 64 height 7
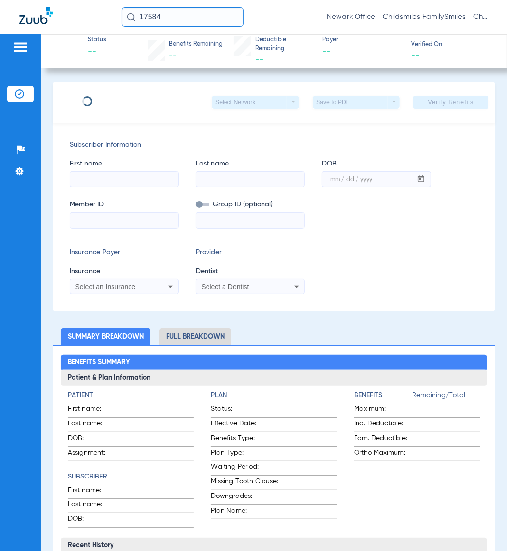
type input "CATRINA"
type input "WOLTON"
type input "10/23/1990"
type input "932435842"
type input "1124311"
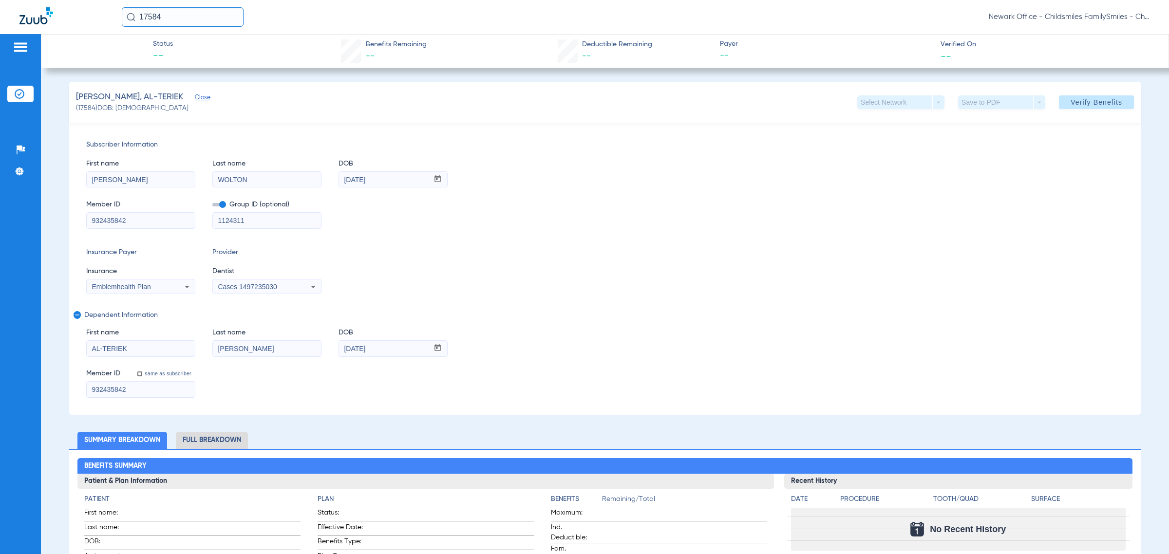
click at [396, 346] on input "12/04/2006" at bounding box center [384, 349] width 90 height 16
drag, startPoint x: 392, startPoint y: 349, endPoint x: 334, endPoint y: 350, distance: 57.5
click at [334, 350] on div "First name AL-TERIEK Last name ROBINSON DOB mm / dd / yyyy 12/04/2006" at bounding box center [604, 337] width 1037 height 37
click at [400, 349] on input "12/04/2006" at bounding box center [384, 349] width 90 height 16
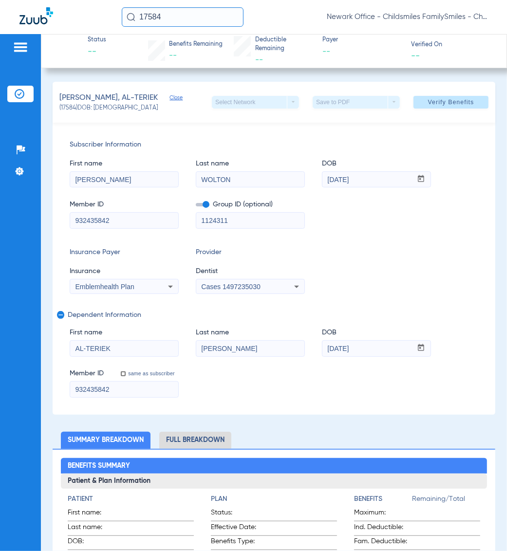
click at [278, 388] on div "Member ID same as subscriber 932435842" at bounding box center [274, 378] width 408 height 37
click at [64, 107] on span "(17584) DOB: 12/04/2006" at bounding box center [108, 108] width 98 height 9
copy span "17584"
click at [354, 264] on div "Insurance Payer Insurance Emblemhealth Plan Provider Dentist Cases 1497235030" at bounding box center [274, 270] width 408 height 47
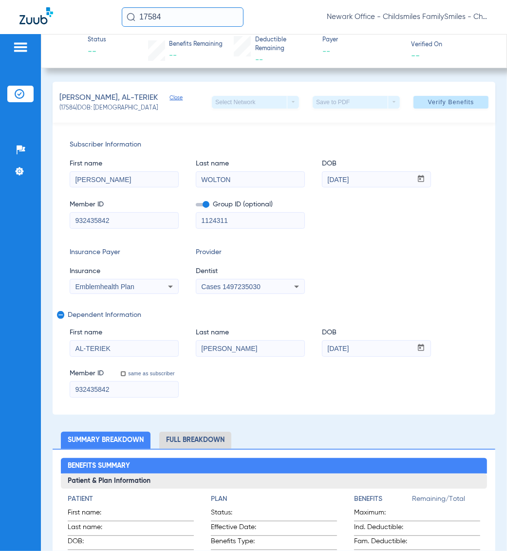
click at [183, 11] on input "17584" at bounding box center [183, 16] width 122 height 19
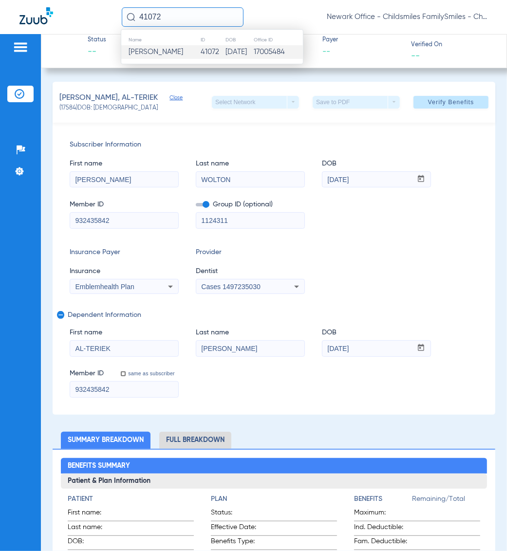
type input "41072"
click at [181, 56] on span "Valentina Bianco" at bounding box center [156, 51] width 55 height 7
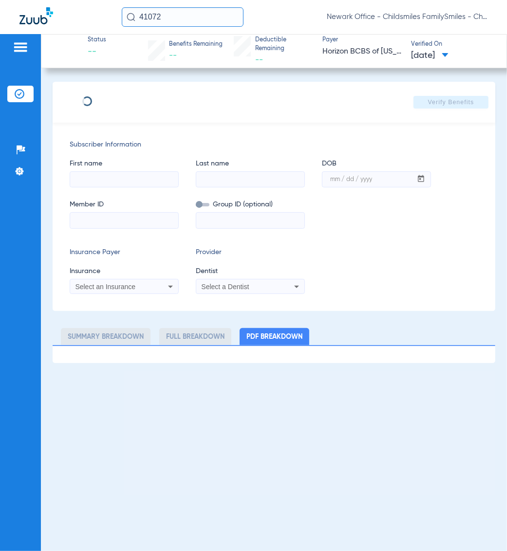
type input "JANE"
type input "BIANCO"
type input "12/14/1976"
type input "3HZN63243990"
type input "NG00012908"
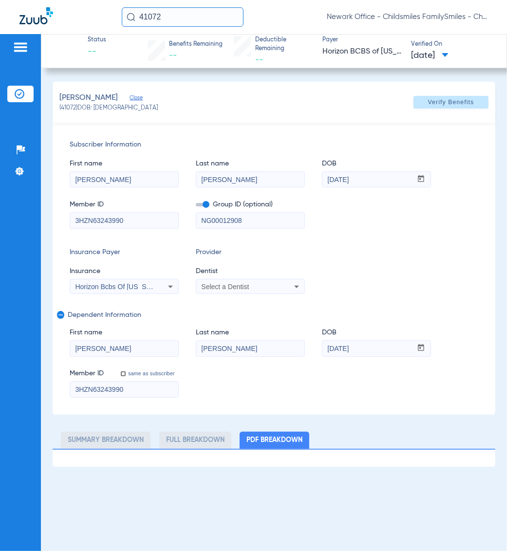
click at [261, 294] on mat-select "Select a Dentist" at bounding box center [250, 287] width 109 height 16
click at [260, 289] on div "Select a Dentist" at bounding box center [240, 286] width 78 height 7
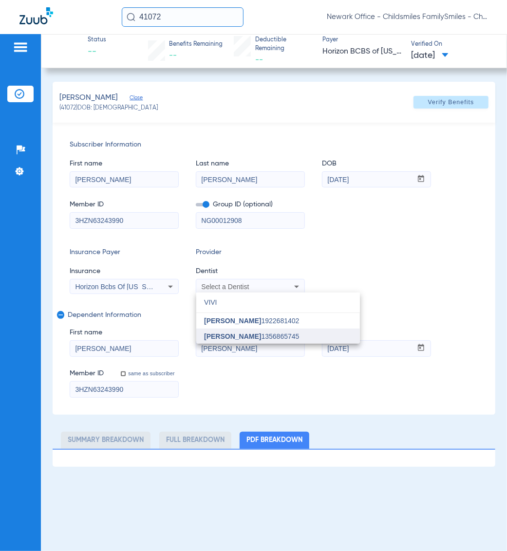
type input "VIVI"
click at [307, 339] on mat-option "Vivian Kim 1356865745" at bounding box center [278, 337] width 164 height 16
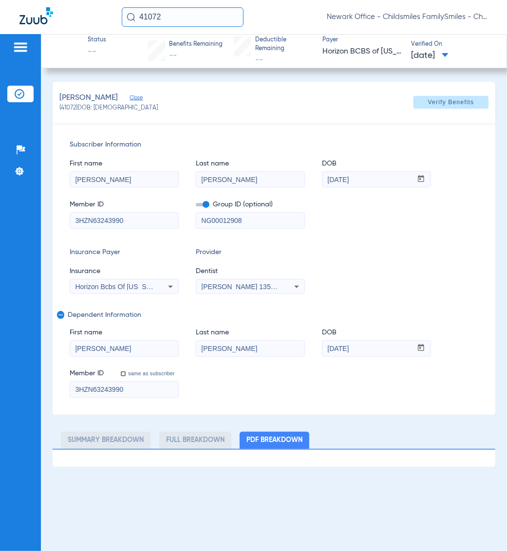
click at [466, 95] on span at bounding box center [450, 102] width 75 height 23
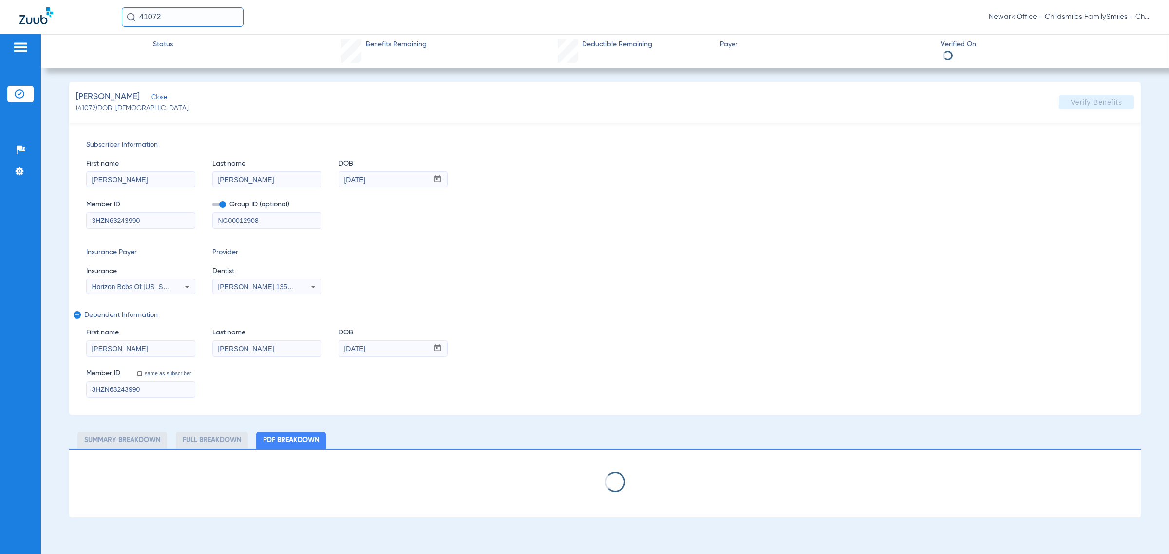
select select "page-width"
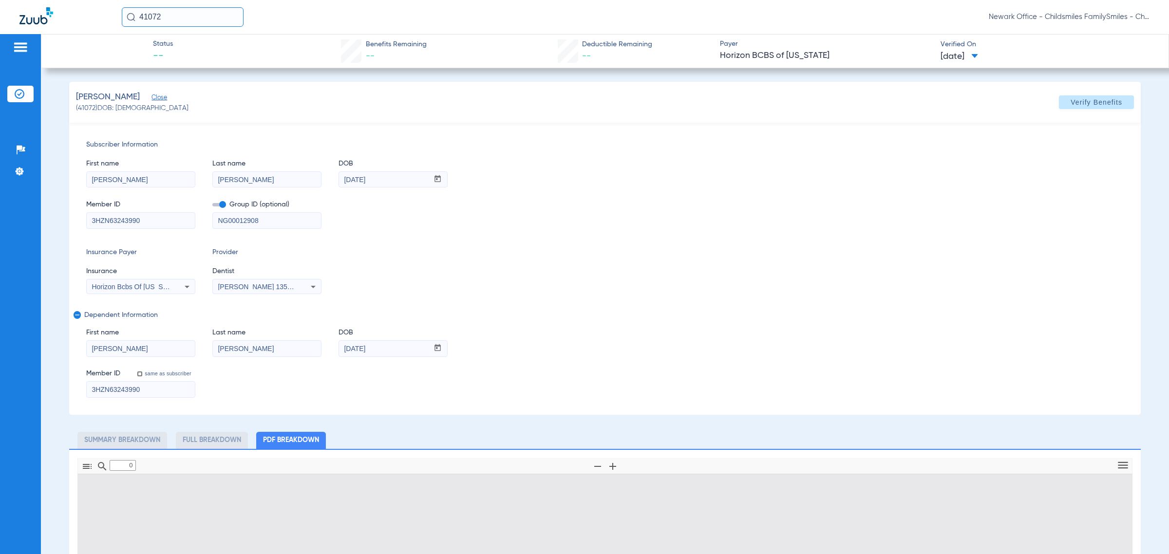
type input "1"
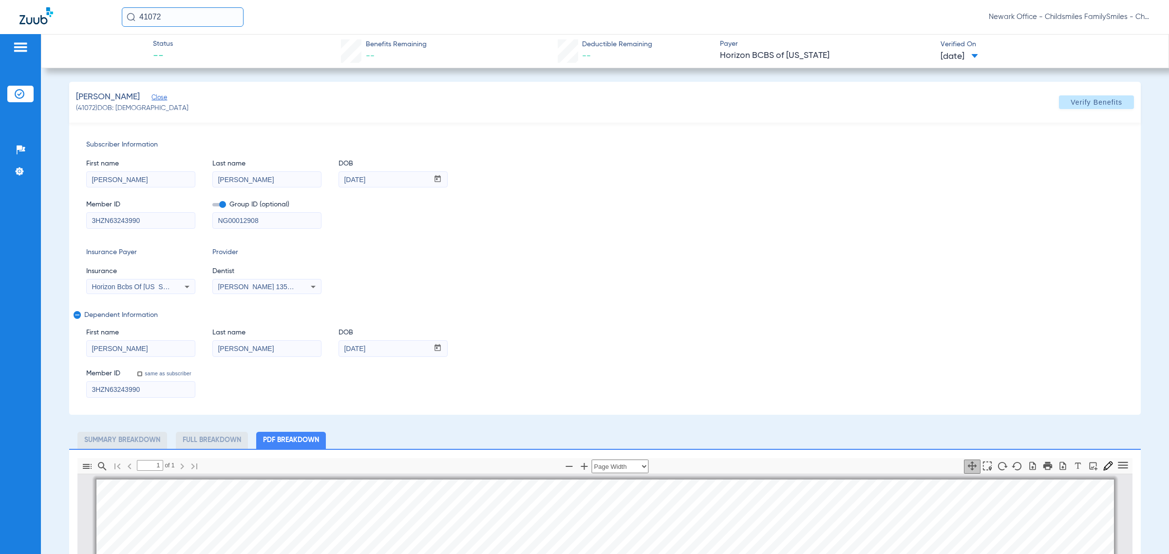
scroll to position [5, 0]
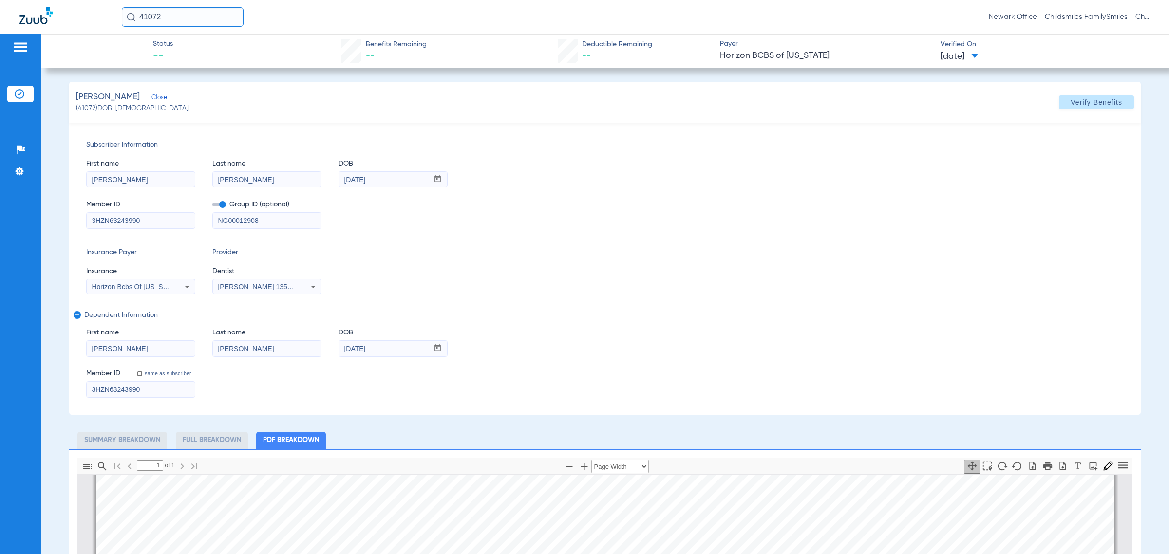
click at [506, 343] on div "First name VALENTINA Last name BIANCO DOB mm / dd / yyyy 01/10/2014" at bounding box center [604, 337] width 1037 height 37
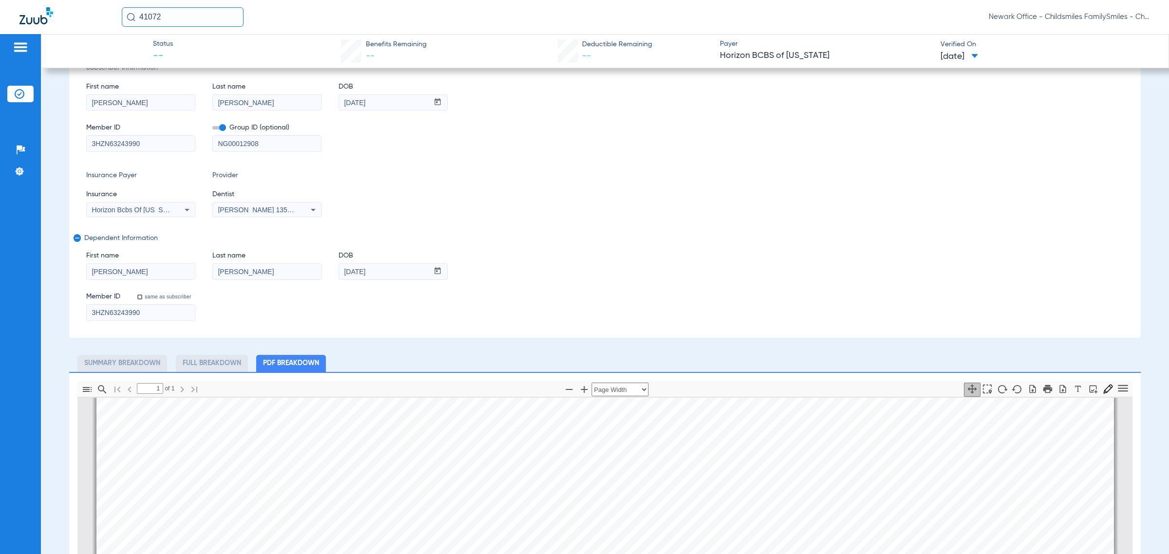
scroll to position [122, 0]
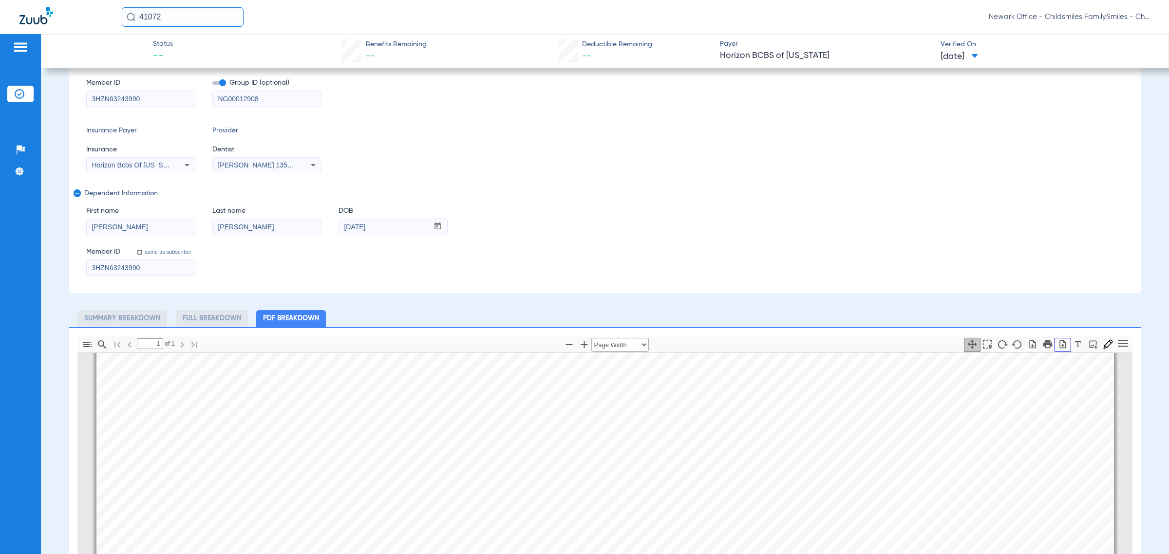
click at [506, 343] on icon "button" at bounding box center [1063, 344] width 10 height 10
click at [194, 19] on input "41072" at bounding box center [183, 16] width 122 height 19
type input "2251219"
click at [197, 52] on td "2251219" at bounding box center [212, 52] width 31 height 14
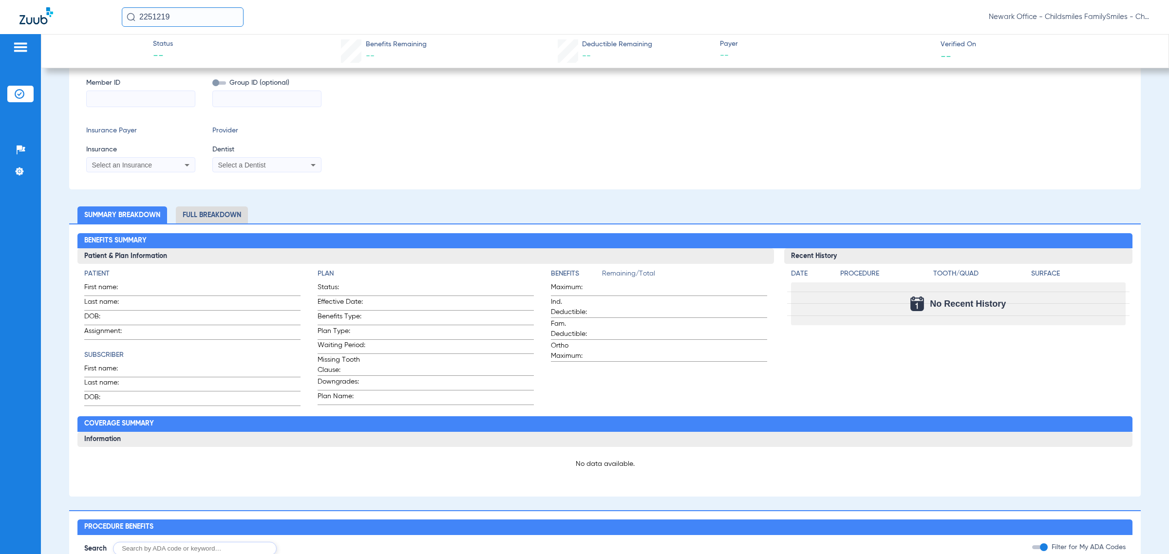
type input "MARCOS"
type input "MONROY"
type input "05/26/1970"
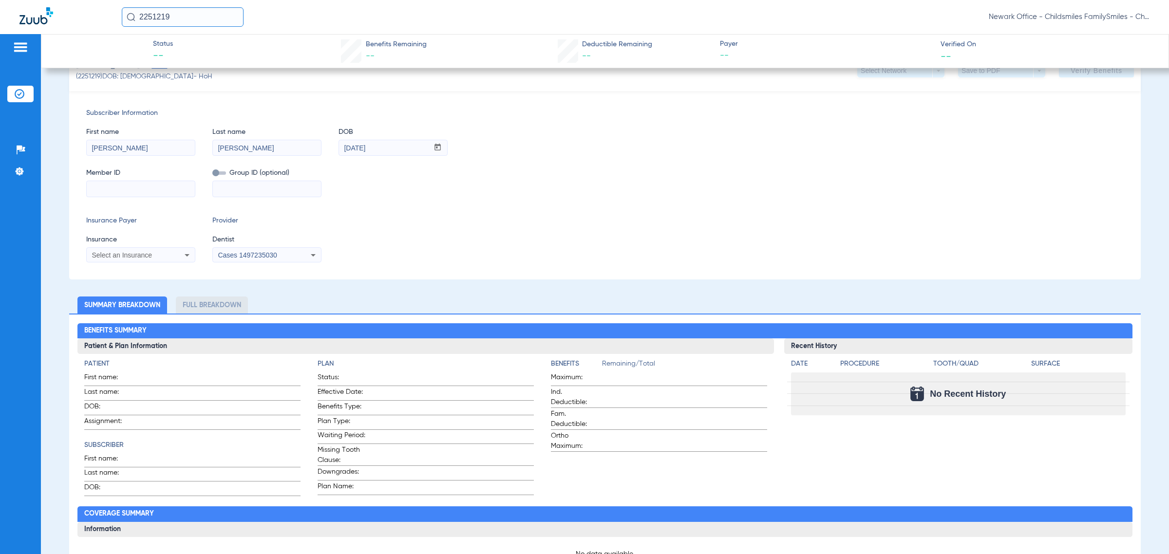
scroll to position [90, 0]
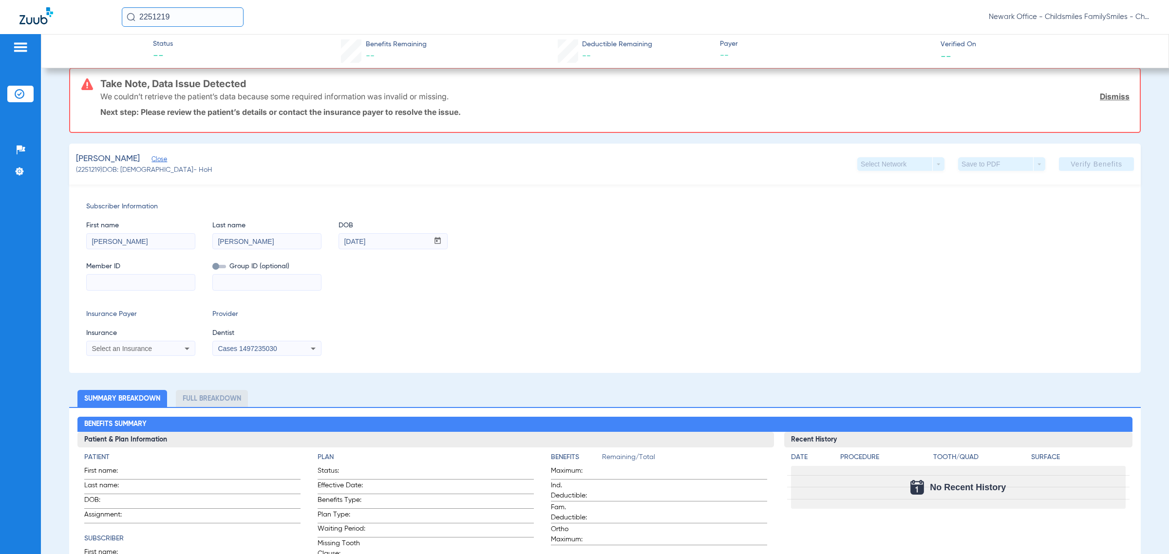
drag, startPoint x: 121, startPoint y: 282, endPoint x: 70, endPoint y: 266, distance: 53.7
click at [121, 282] on input at bounding box center [141, 283] width 108 height 16
paste input "3HZN36945790"
type input "3HZN36945790"
click at [246, 283] on input at bounding box center [267, 283] width 108 height 16
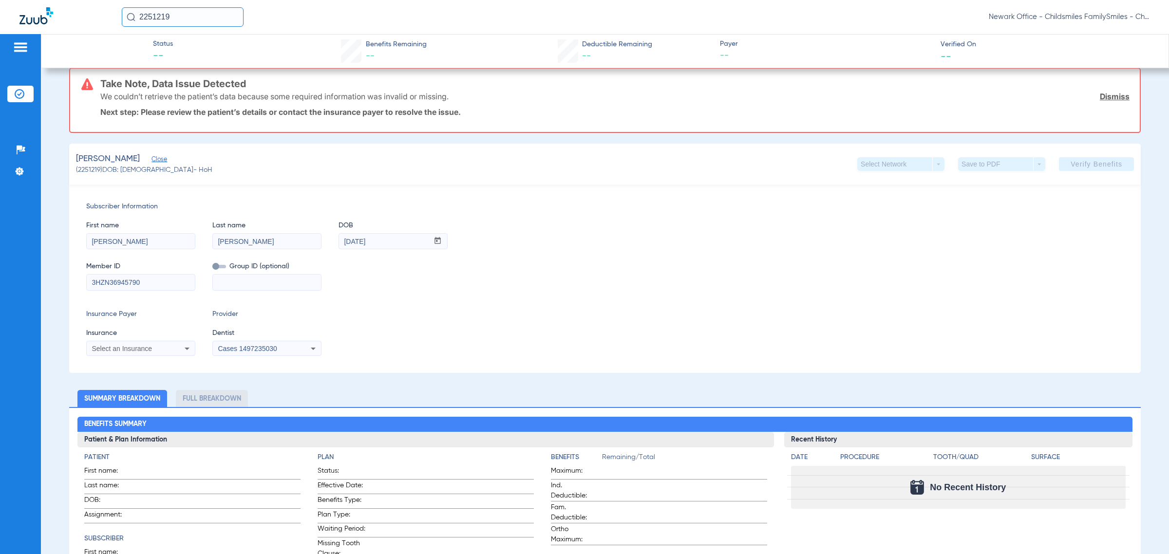
paste input "01-NG0001"
type input "01-NG0001"
click at [213, 265] on span at bounding box center [219, 266] width 14 height 3
click at [212, 268] on input "checkbox" at bounding box center [212, 268] width 0 height 0
click at [124, 341] on mat-select "Select an Insurance" at bounding box center [140, 349] width 109 height 16
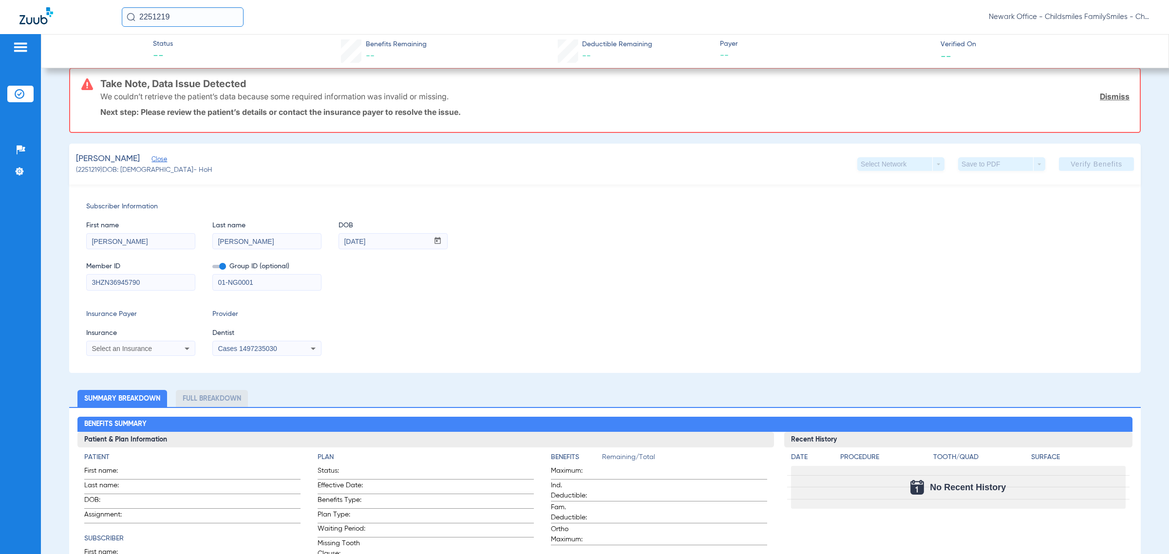
click at [121, 346] on div "Select an Insurance" at bounding box center [141, 349] width 108 height 12
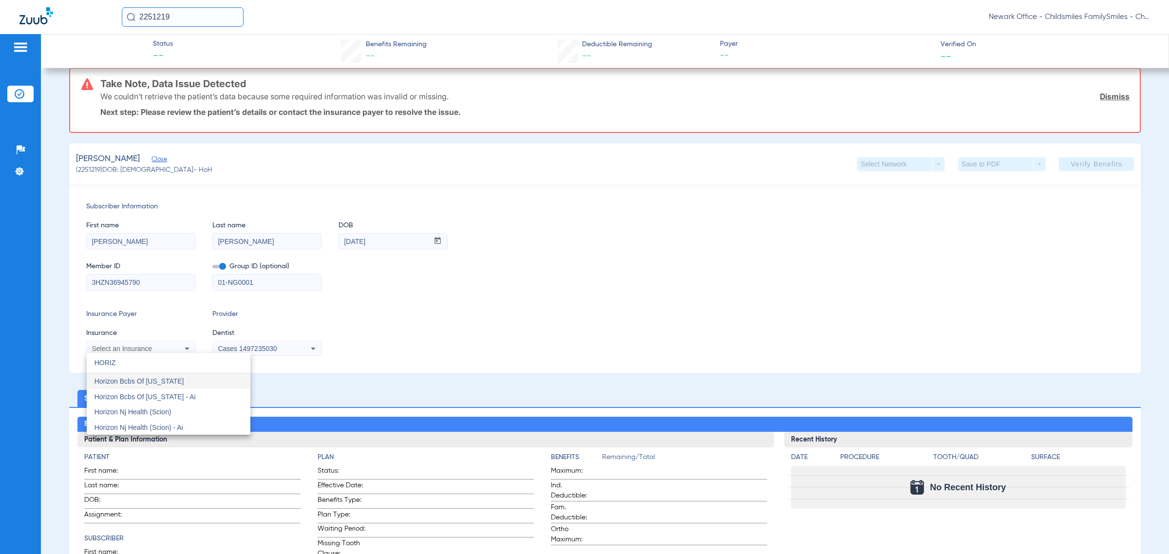
type input "HORIZ"
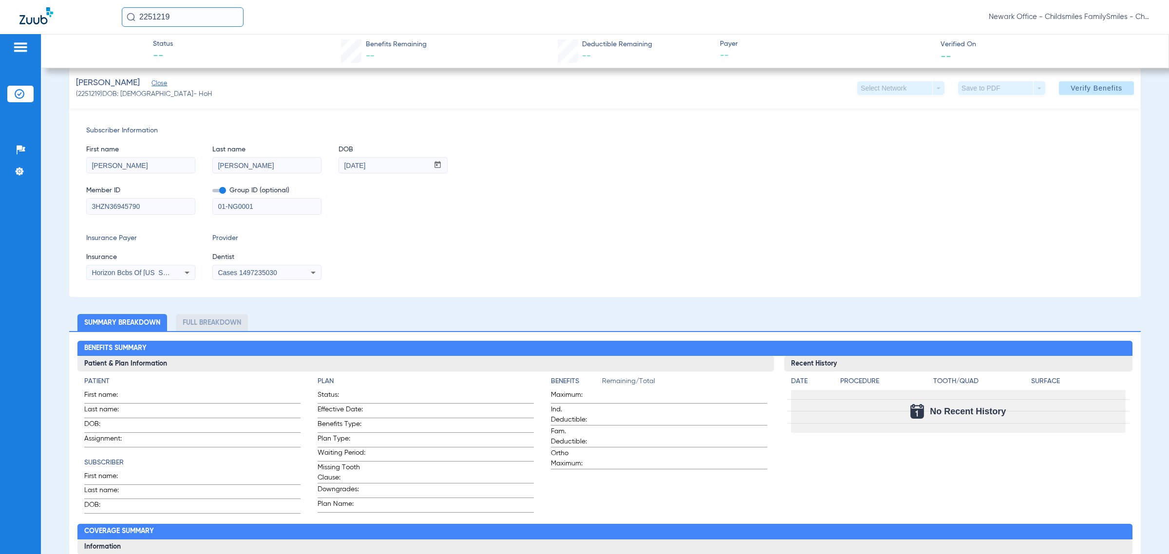
click at [273, 267] on div "Cases 1497235030" at bounding box center [267, 273] width 108 height 12
type input "VIVI"
click at [228, 316] on mat-option "Vivian Kim 1356865745" at bounding box center [295, 322] width 164 height 16
click at [506, 97] on span at bounding box center [1095, 87] width 75 height 23
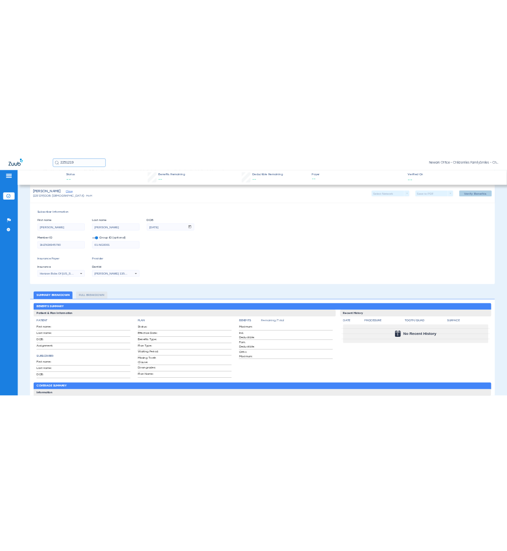
scroll to position [15, 0]
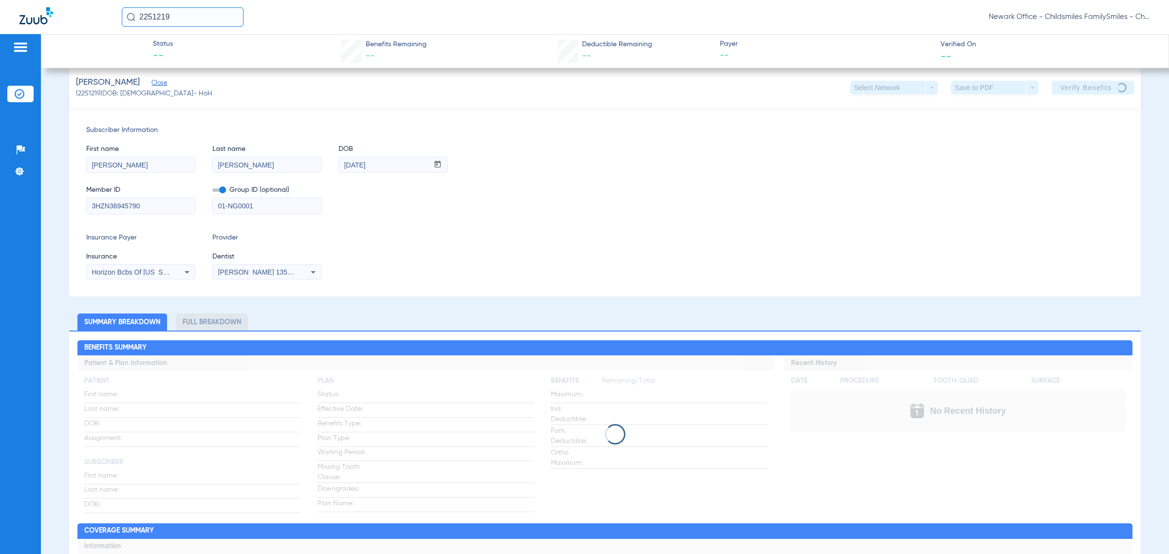
click at [123, 211] on input "3HZN36945790" at bounding box center [141, 206] width 108 height 16
click at [120, 208] on input "3HZN36945790" at bounding box center [141, 206] width 108 height 16
click at [506, 143] on div "First name MARCOS Last name MONROY DOB mm / dd / yyyy 05/26/1970" at bounding box center [604, 153] width 1037 height 37
click at [506, 147] on div "First name MARCOS Last name MONROY DOB mm / dd / yyyy 05/26/1970" at bounding box center [604, 153] width 1037 height 37
click at [273, 204] on input "01-NG0001" at bounding box center [267, 206] width 108 height 16
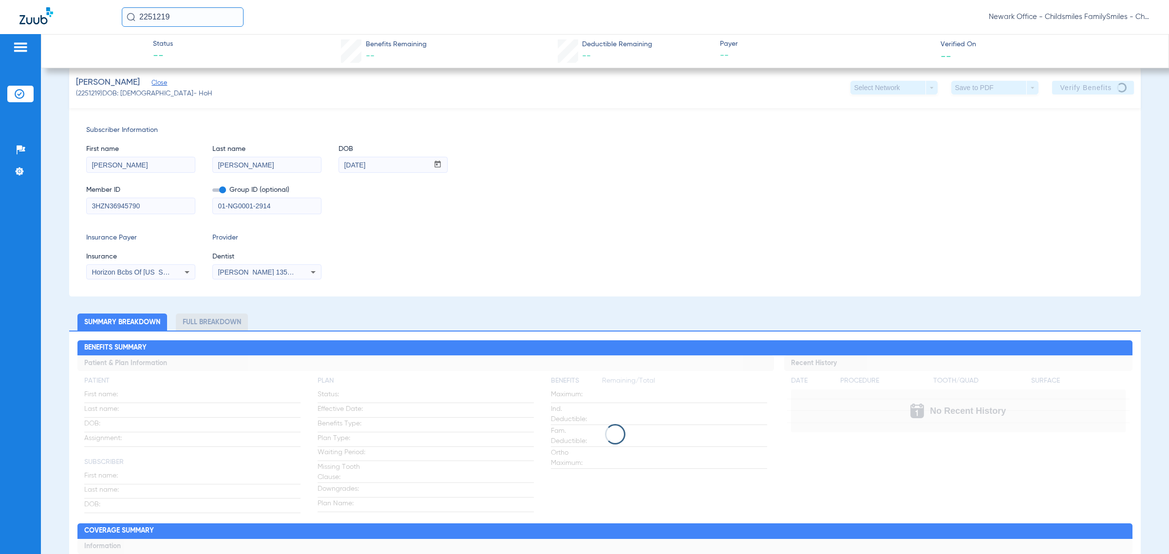
type input "01-NG0001-2914"
click at [157, 209] on input "3HZN36945790" at bounding box center [141, 206] width 108 height 16
paste input "099-78-9067"
type input "099-78-9067"
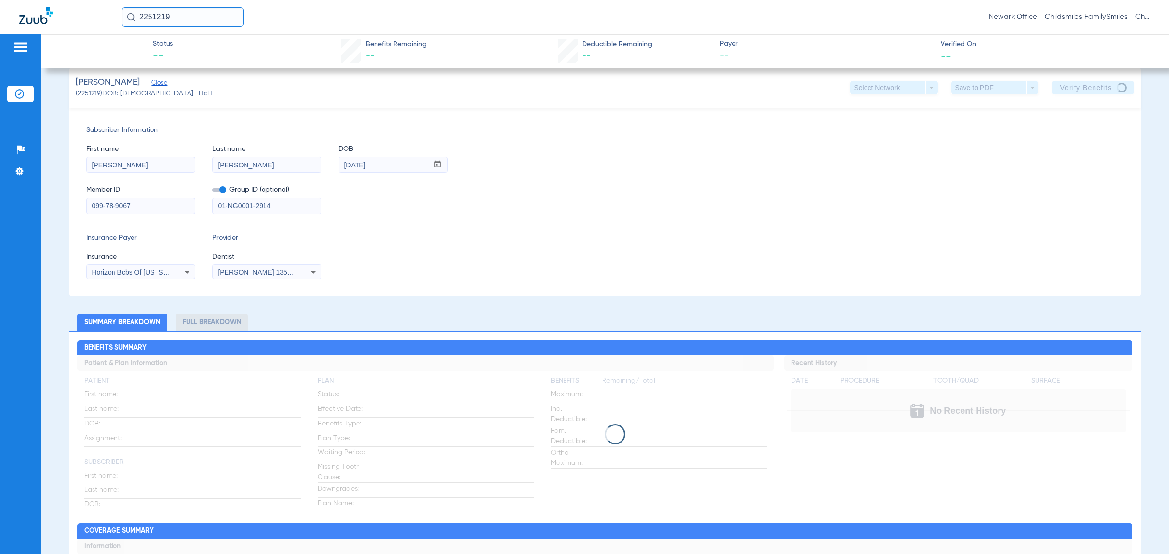
click at [506, 173] on div "First name MARCOS Last name MONROY DOB mm / dd / yyyy 05/26/1970 Member ID 099-…" at bounding box center [604, 174] width 1037 height 79
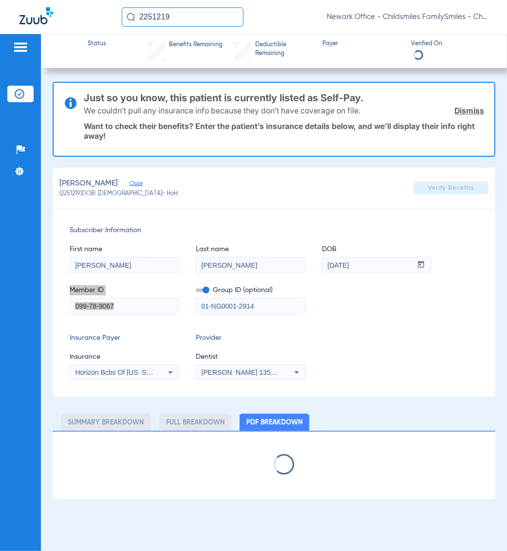
scroll to position [0, 0]
select select "page-width"
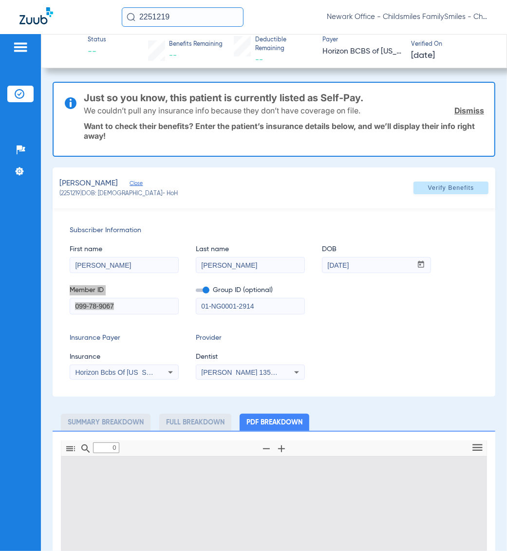
type input "1"
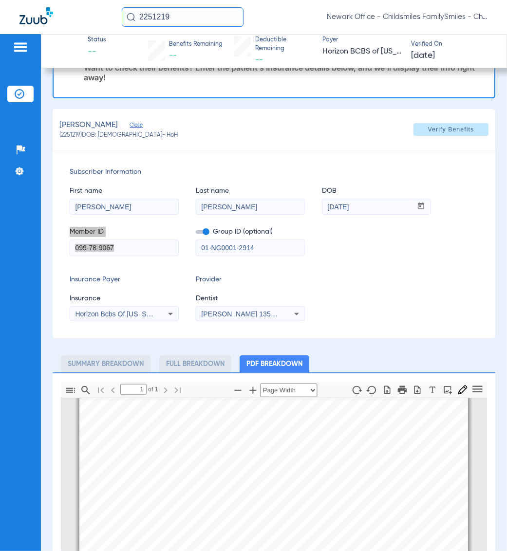
scroll to position [122, 0]
